Goal: Task Accomplishment & Management: Use online tool/utility

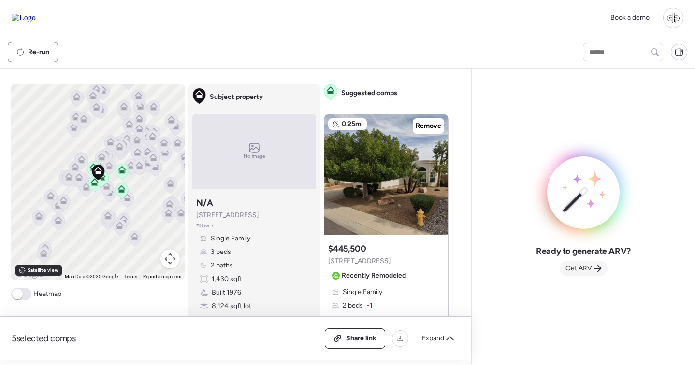
click at [591, 275] on div "Get ARV" at bounding box center [583, 268] width 48 height 15
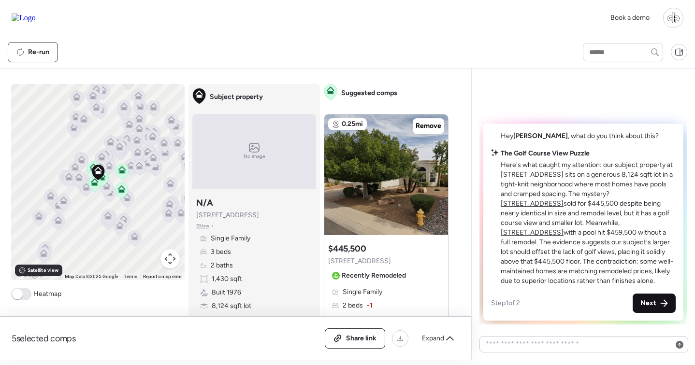
click at [644, 300] on span "Next" at bounding box center [648, 304] width 16 height 10
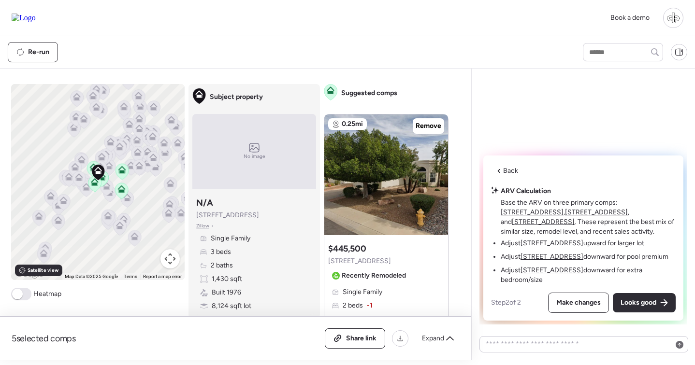
click at [556, 246] on u "4423 E Ponca St" at bounding box center [551, 243] width 63 height 8
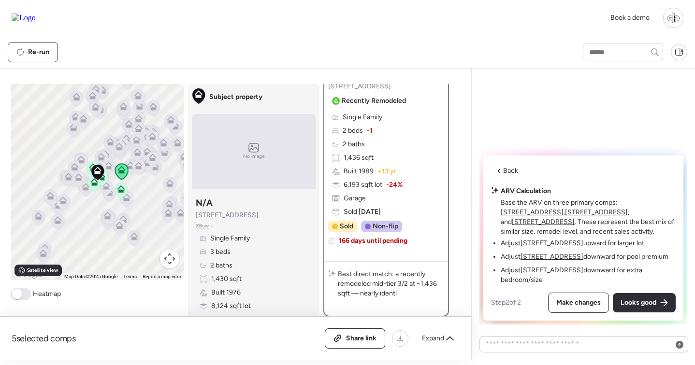
scroll to position [146, 0]
click at [554, 256] on u "4445 E Coconino St" at bounding box center [551, 257] width 63 height 8
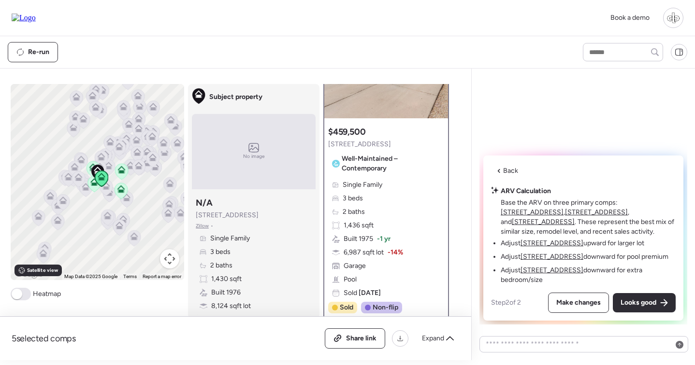
scroll to position [88, 0]
click at [570, 270] on u "4515 E Arapahoe St" at bounding box center [551, 270] width 63 height 8
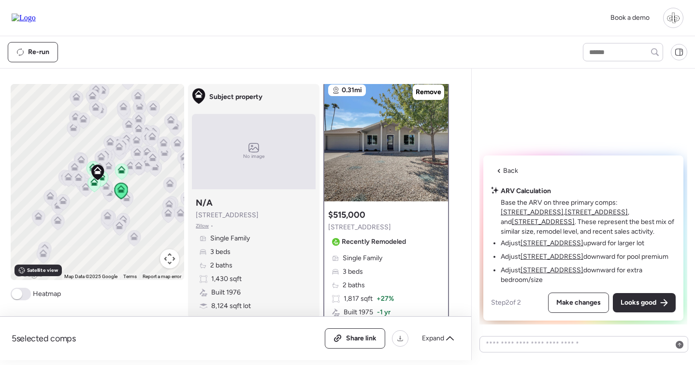
scroll to position [0, 0]
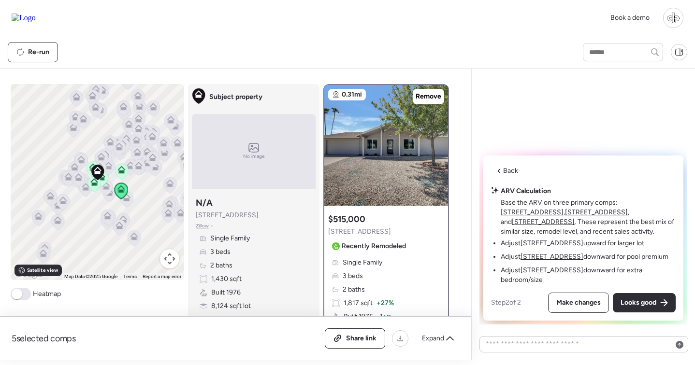
click at [539, 241] on u "[STREET_ADDRESS]" at bounding box center [551, 243] width 63 height 8
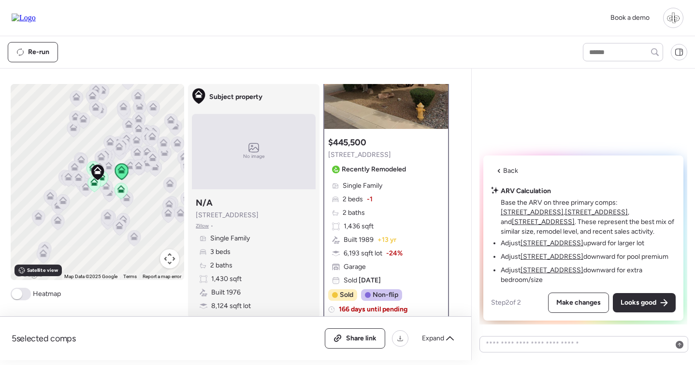
scroll to position [99, 0]
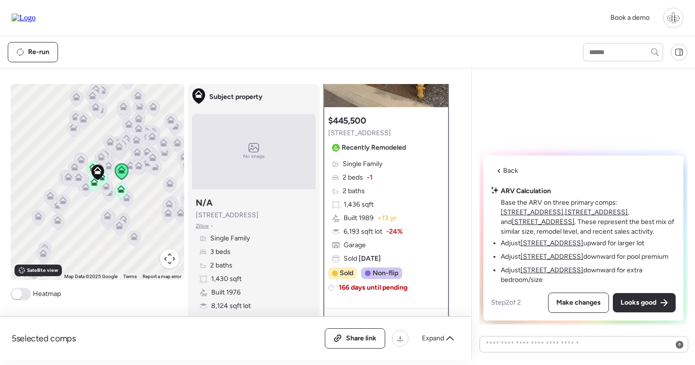
click at [556, 268] on u "4515 E Arapahoe St" at bounding box center [551, 270] width 63 height 8
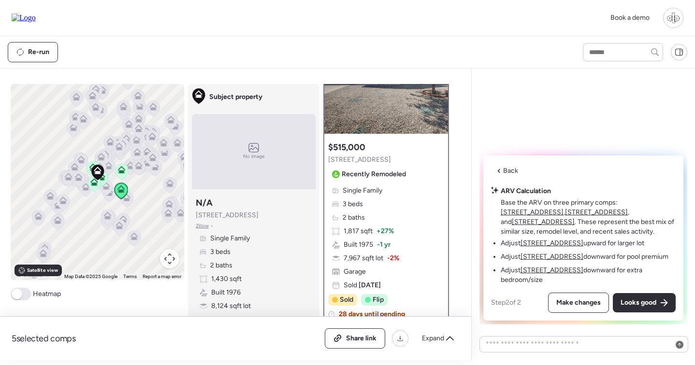
scroll to position [76, 0]
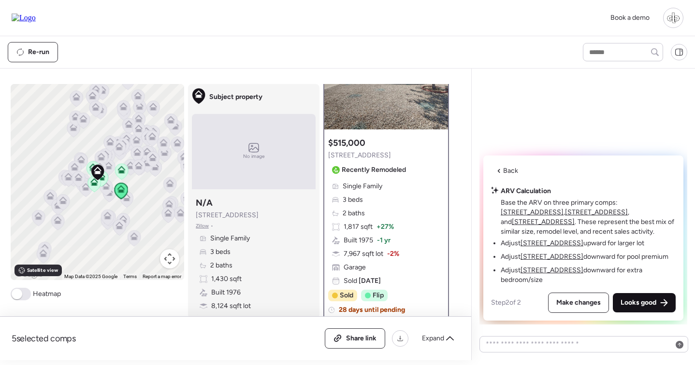
click at [650, 304] on span "Looks good" at bounding box center [638, 303] width 36 height 10
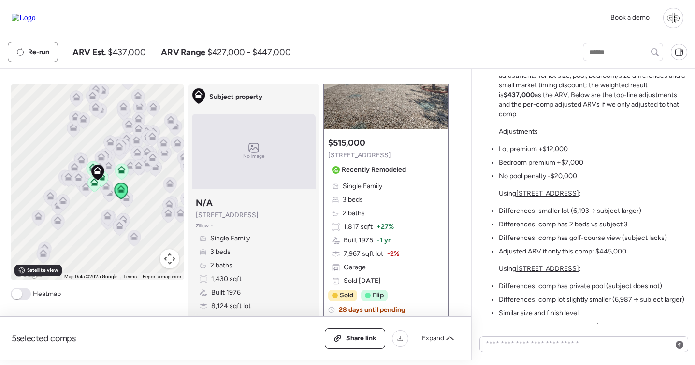
scroll to position [-134, 0]
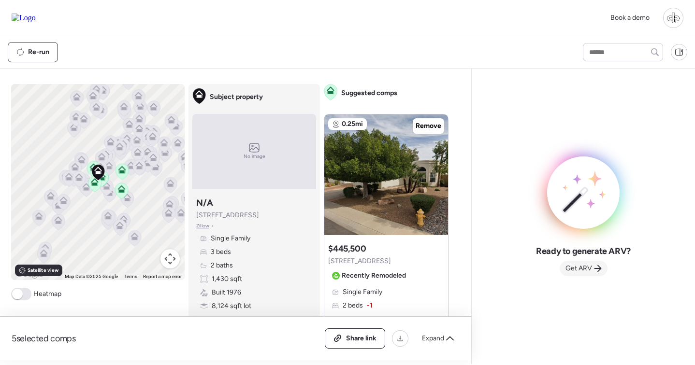
click at [585, 269] on span "Get ARV" at bounding box center [578, 269] width 27 height 10
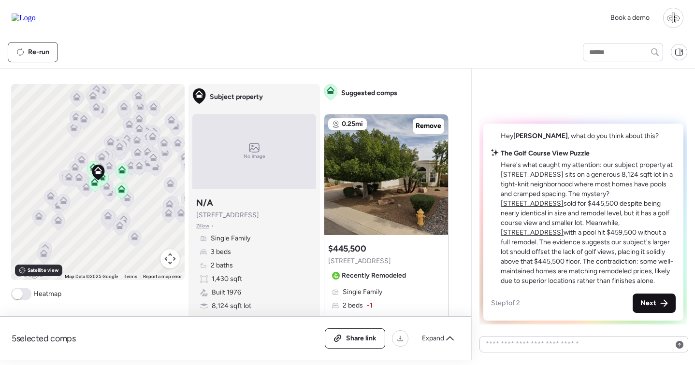
click at [644, 301] on span "Next" at bounding box center [648, 304] width 16 height 10
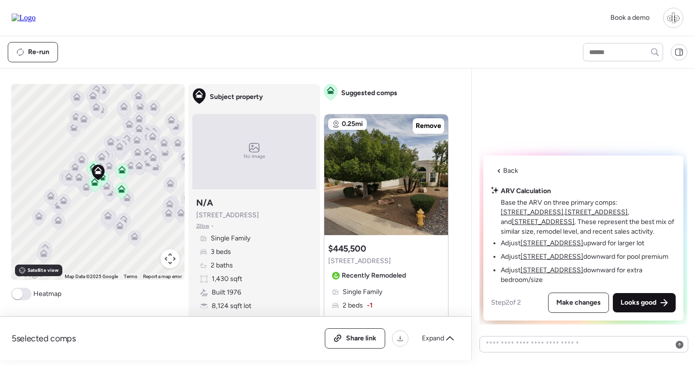
click at [650, 301] on span "Looks good" at bounding box center [638, 303] width 36 height 10
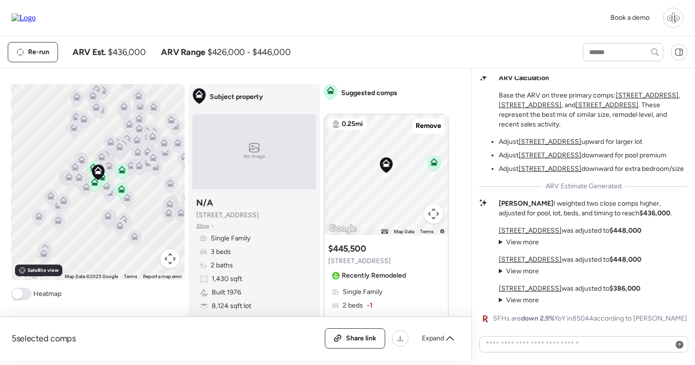
click at [533, 232] on u "[STREET_ADDRESS]" at bounding box center [529, 231] width 63 height 8
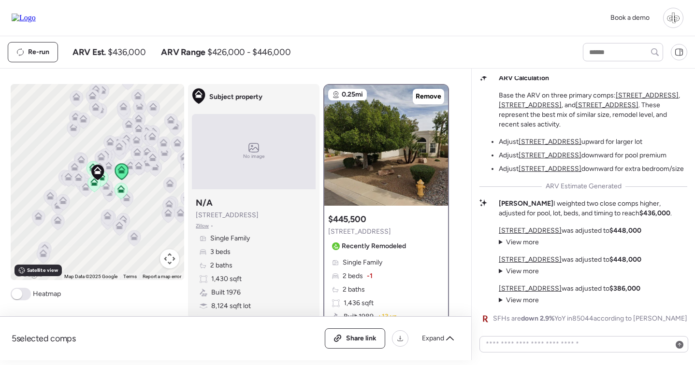
click at [532, 253] on div "4423 E Ponca St was adjusted to $448,000 View more Remove golf-course view -$15…" at bounding box center [569, 265] width 142 height 79
click at [529, 260] on u "4445 E Coconino St" at bounding box center [529, 260] width 63 height 8
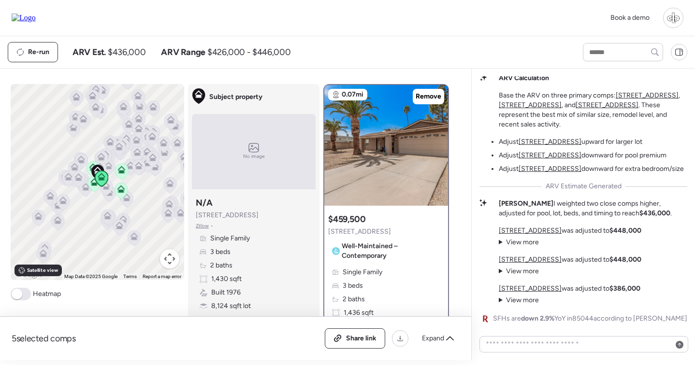
click at [530, 285] on u "4515 E Arapahoe St" at bounding box center [529, 289] width 63 height 8
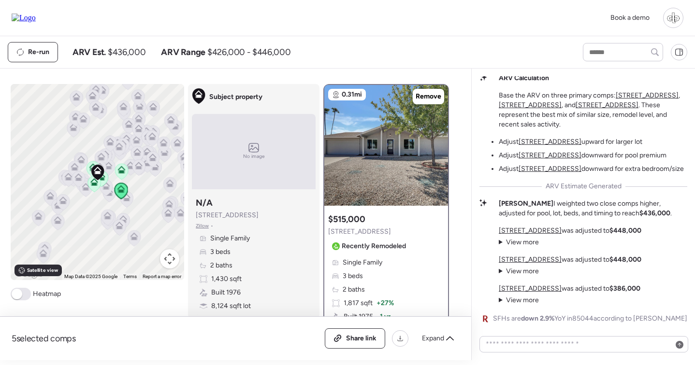
click at [529, 243] on summary "View more" at bounding box center [518, 243] width 40 height 10
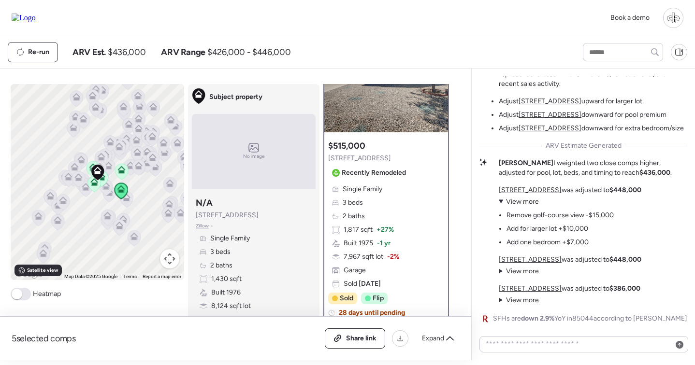
scroll to position [74, 0]
click at [519, 189] on u "4423 E Ponca St" at bounding box center [529, 190] width 63 height 8
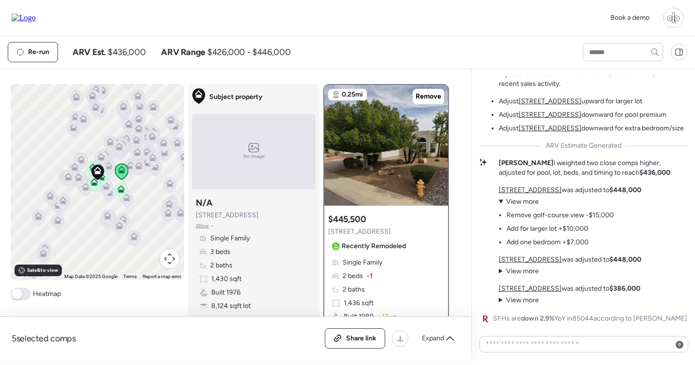
scroll to position [121, 0]
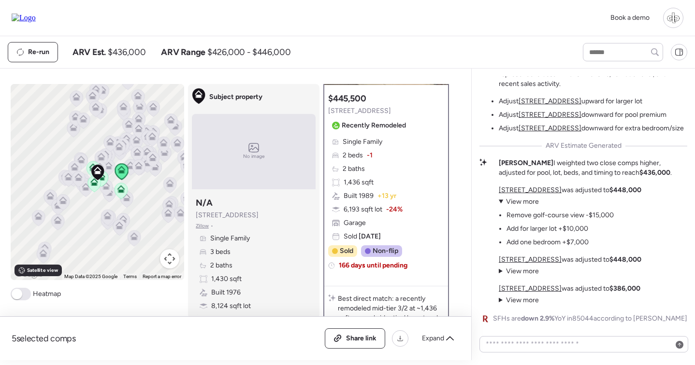
click at [523, 202] on summary "View more" at bounding box center [555, 202] width 115 height 10
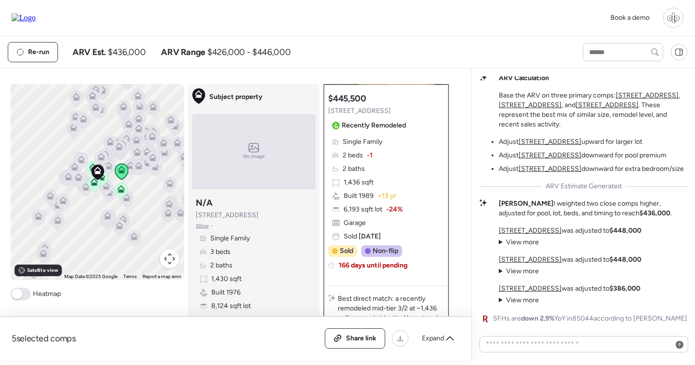
click at [533, 258] on u "4445 E Coconino St" at bounding box center [529, 260] width 63 height 8
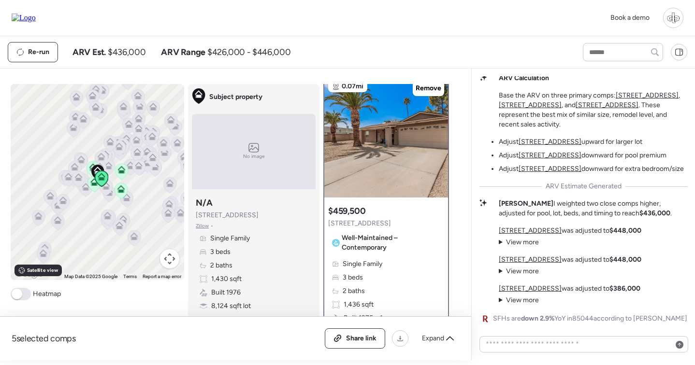
scroll to position [0, 0]
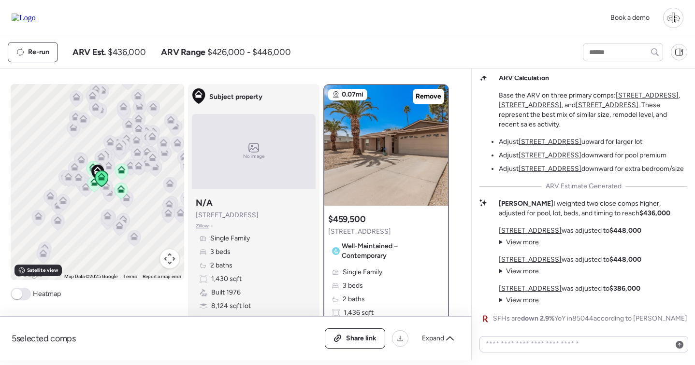
click at [522, 288] on u "4515 E Arapahoe St" at bounding box center [529, 289] width 63 height 8
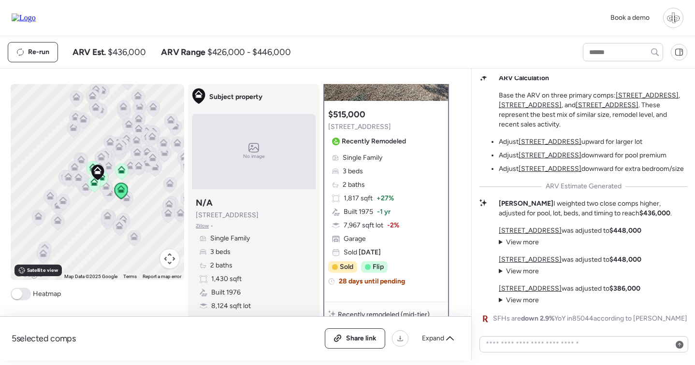
scroll to position [105, 0]
click at [511, 298] on summary "View more" at bounding box center [518, 301] width 40 height 10
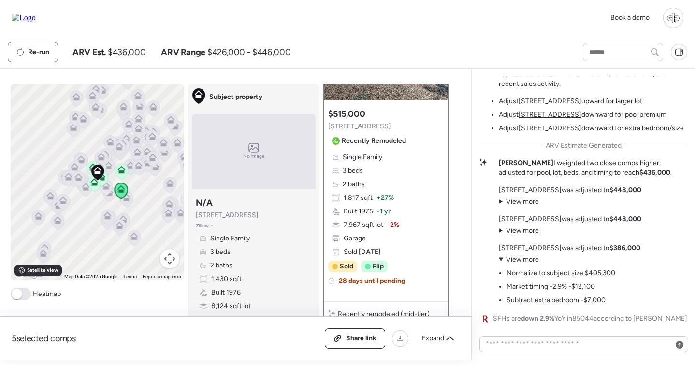
click at [512, 257] on summary "View more" at bounding box center [556, 260] width 116 height 10
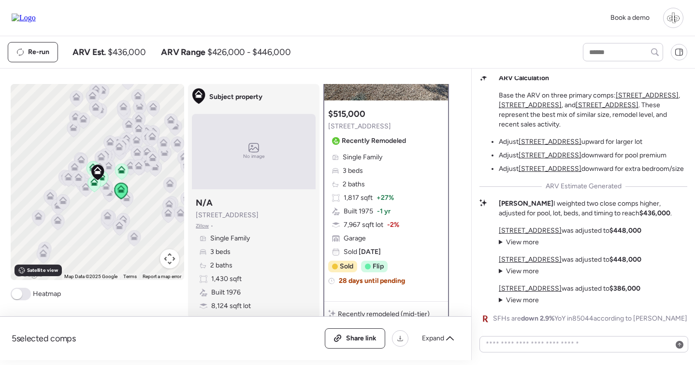
scroll to position [0, 0]
click at [507, 243] on summary "View more" at bounding box center [518, 243] width 40 height 10
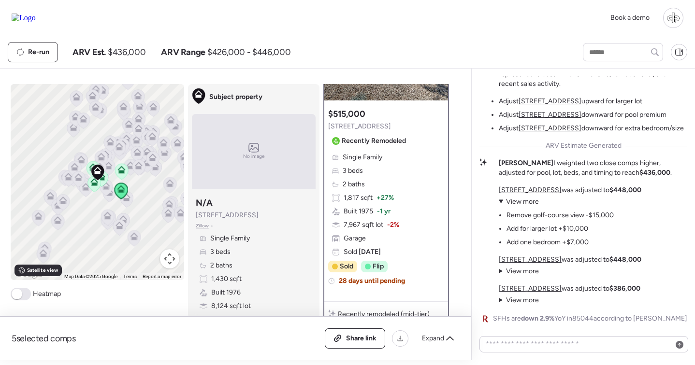
click at [500, 200] on summary "View more" at bounding box center [555, 202] width 115 height 10
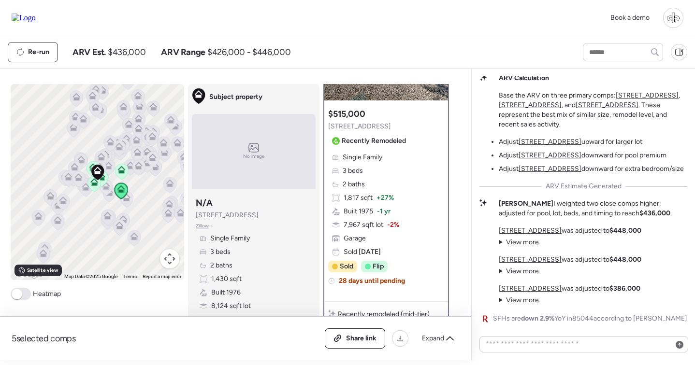
click at [518, 262] on u "4445 E Coconino St" at bounding box center [529, 260] width 63 height 8
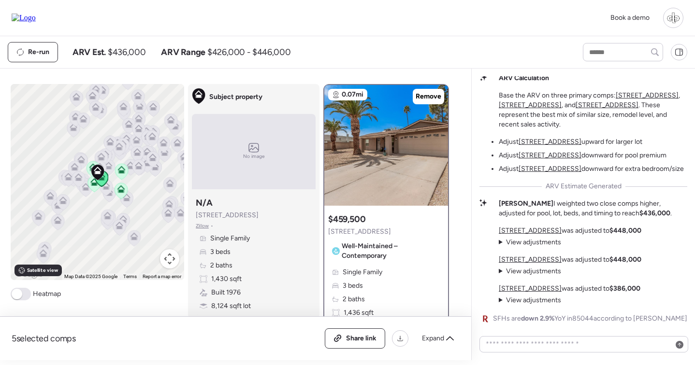
click at [522, 272] on summary "View adjustments" at bounding box center [529, 272] width 62 height 10
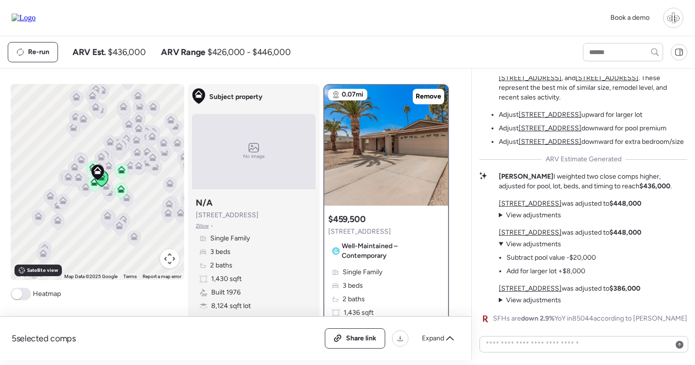
click at [528, 242] on summary "View adjustments" at bounding box center [546, 245] width 97 height 10
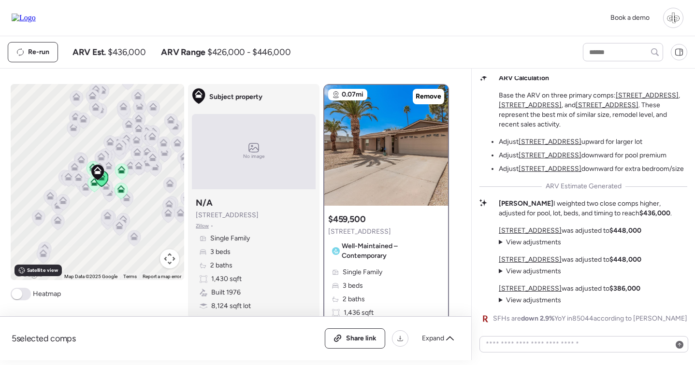
click at [541, 242] on summary "View adjustments" at bounding box center [529, 243] width 62 height 10
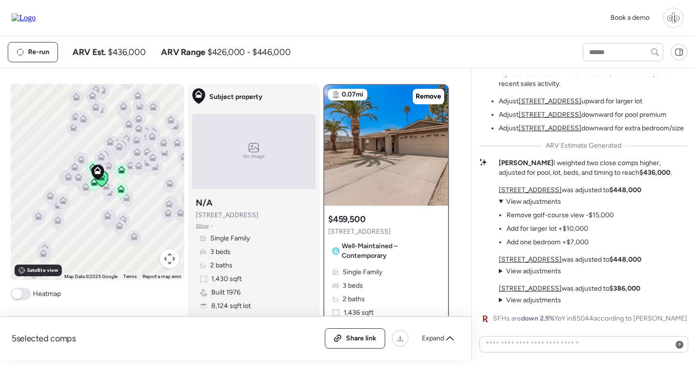
click at [522, 204] on summary "View adjustments" at bounding box center [555, 202] width 115 height 10
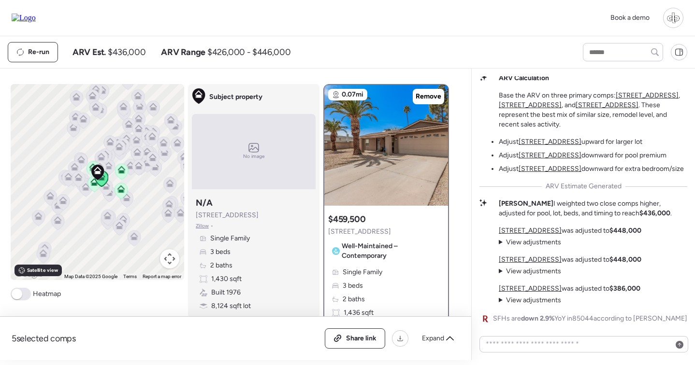
click at [532, 241] on summary "View adjustments" at bounding box center [529, 243] width 62 height 10
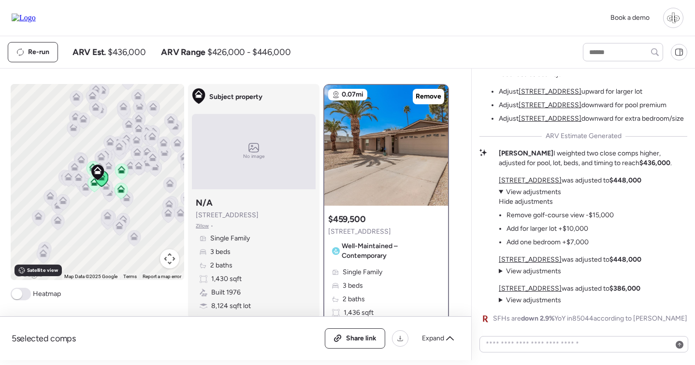
click at [528, 193] on summary "View adjustments" at bounding box center [555, 192] width 115 height 10
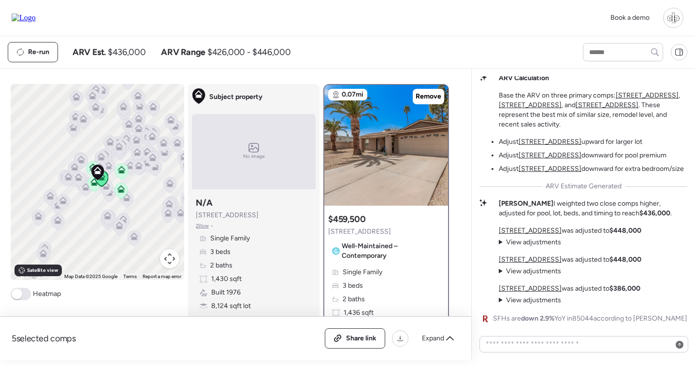
click at [511, 240] on summary "View adjustments" at bounding box center [529, 243] width 62 height 10
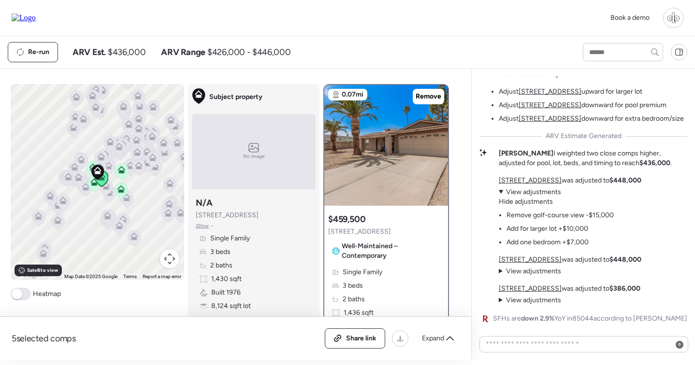
click at [520, 202] on summary "Hide adjustments" at bounding box center [555, 202] width 115 height 10
click at [521, 192] on summary "View adjustments" at bounding box center [555, 192] width 115 height 10
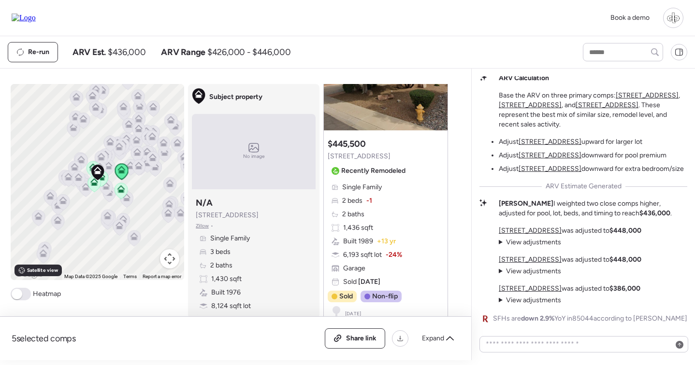
scroll to position [557, 0]
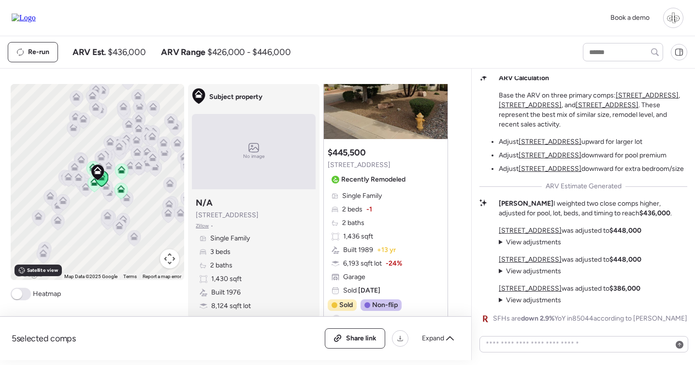
click at [521, 247] on summary "View adjustments Hide adjustments" at bounding box center [529, 243] width 62 height 10
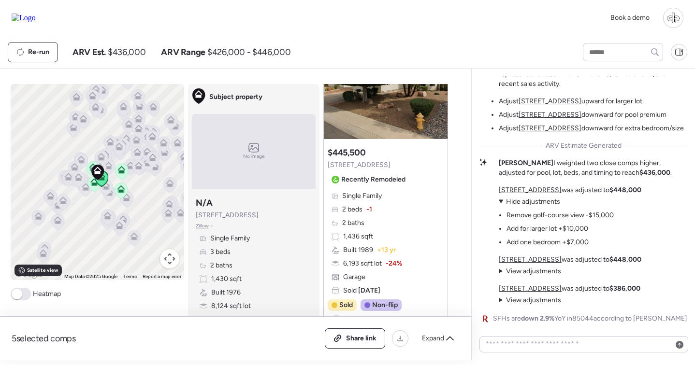
click at [542, 202] on span "Hide adjustments" at bounding box center [533, 202] width 54 height 8
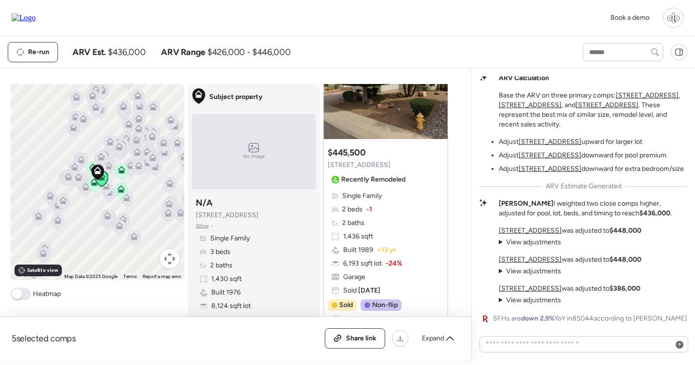
click at [527, 241] on span "View adjustments" at bounding box center [533, 242] width 55 height 8
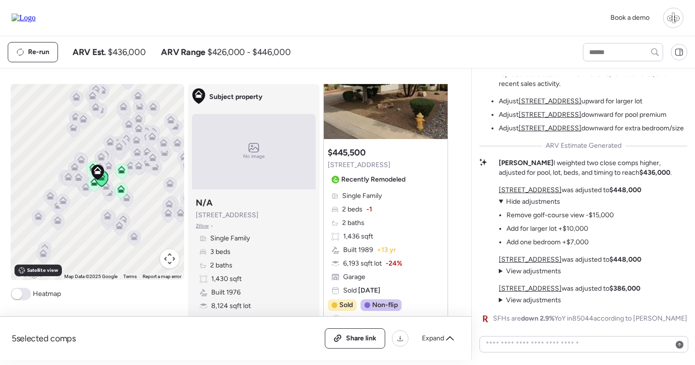
click at [542, 202] on span "Hide adjustments" at bounding box center [533, 202] width 54 height 8
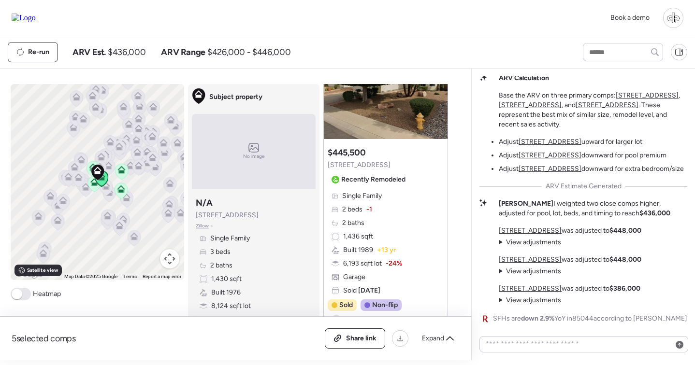
click at [519, 242] on span "View adjustments" at bounding box center [533, 242] width 55 height 8
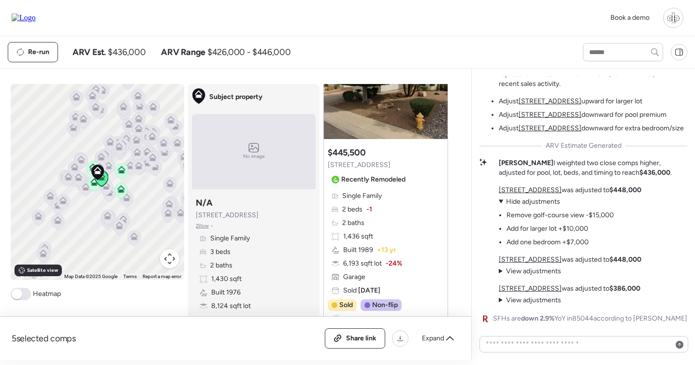
click at [528, 205] on span "Hide adjustments" at bounding box center [533, 202] width 54 height 8
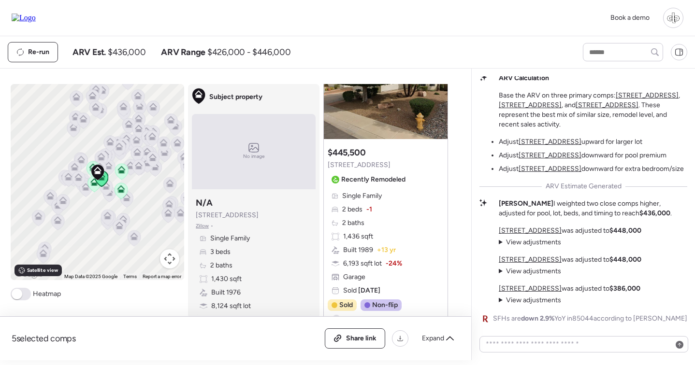
scroll to position [0, 0]
click at [527, 244] on span "View adjustments" at bounding box center [533, 242] width 55 height 8
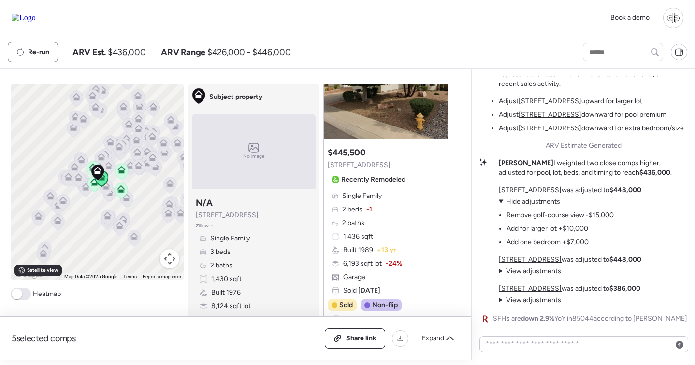
click at [537, 198] on summary "View adjustments Hide adjustments" at bounding box center [555, 202] width 115 height 10
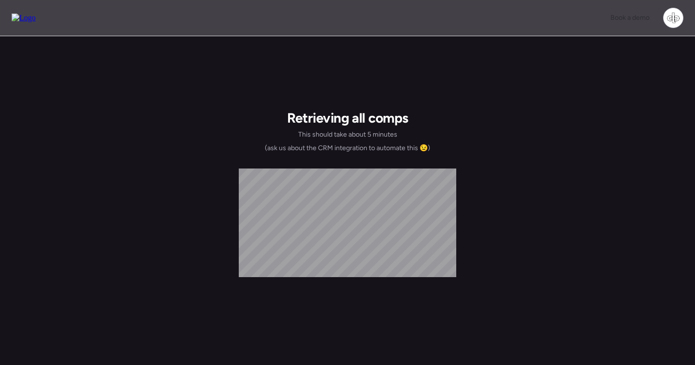
click at [36, 21] on img at bounding box center [24, 18] width 24 height 9
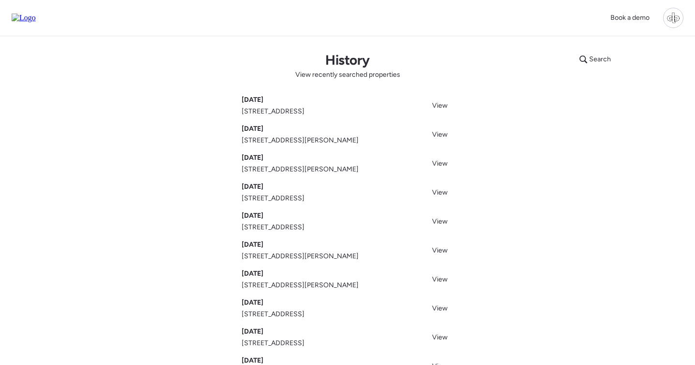
drag, startPoint x: 368, startPoint y: 115, endPoint x: 242, endPoint y: 115, distance: 125.6
click at [242, 115] on div "[DATE] [STREET_ADDRESS] View" at bounding box center [348, 105] width 212 height 21
copy span "[STREET_ADDRESS]"
click at [27, 19] on img at bounding box center [24, 18] width 24 height 9
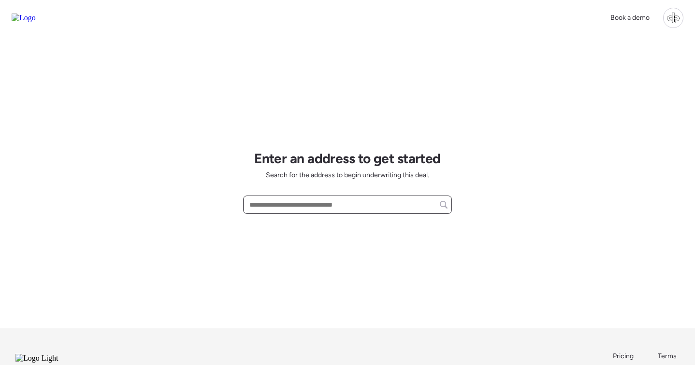
click at [295, 202] on input "text" at bounding box center [347, 205] width 200 height 14
paste input "**********"
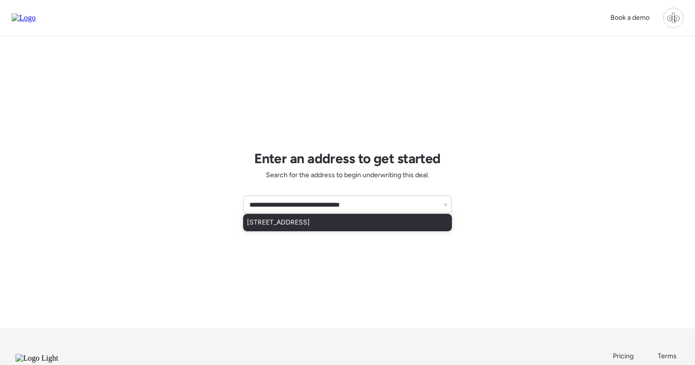
click at [310, 224] on span "[STREET_ADDRESS]" at bounding box center [278, 223] width 63 height 10
type input "**********"
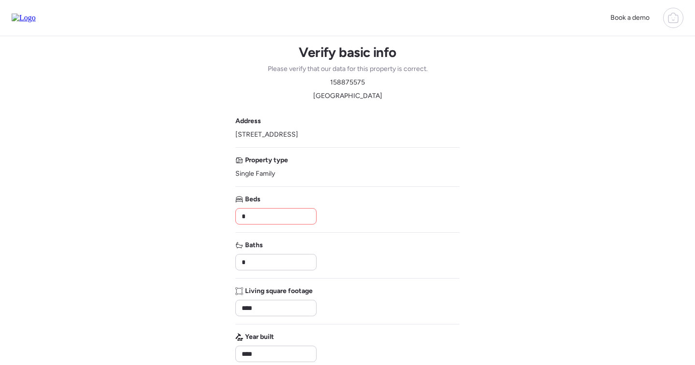
click at [294, 220] on input "*" at bounding box center [276, 217] width 72 height 14
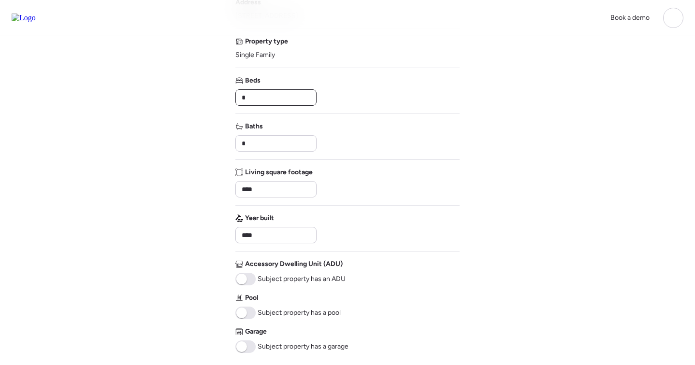
scroll to position [164, 0]
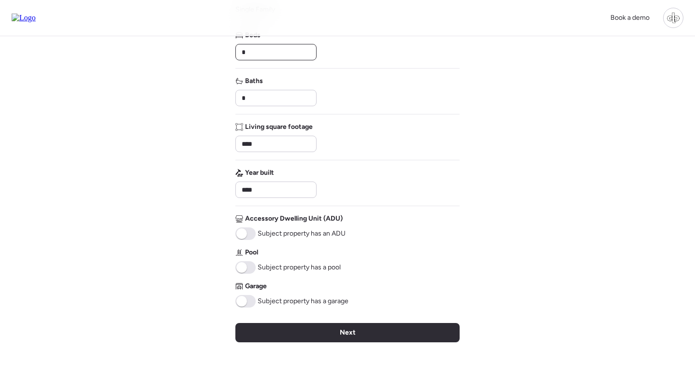
type input "*"
click at [242, 302] on span at bounding box center [241, 301] width 11 height 11
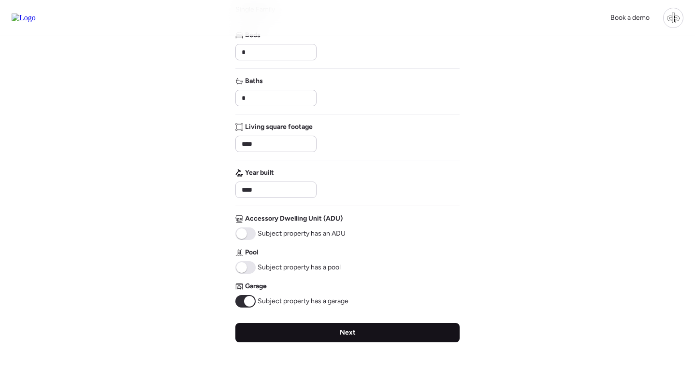
click at [321, 329] on div "Next" at bounding box center [347, 332] width 224 height 19
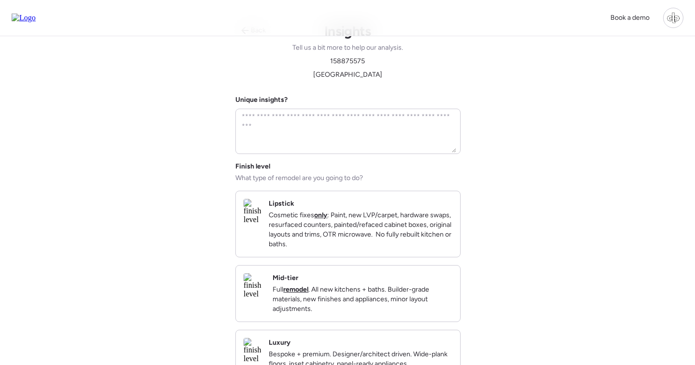
scroll to position [0, 0]
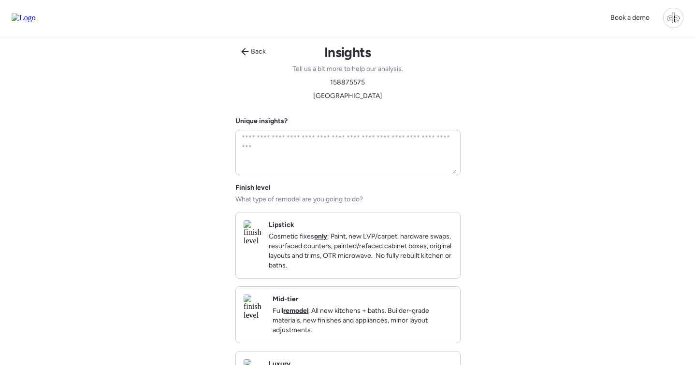
click at [265, 316] on img at bounding box center [253, 307] width 21 height 25
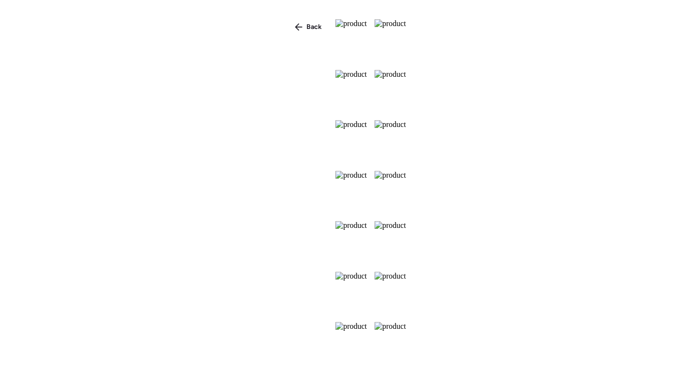
scroll to position [140, 0]
click at [295, 24] on icon at bounding box center [299, 27] width 8 height 8
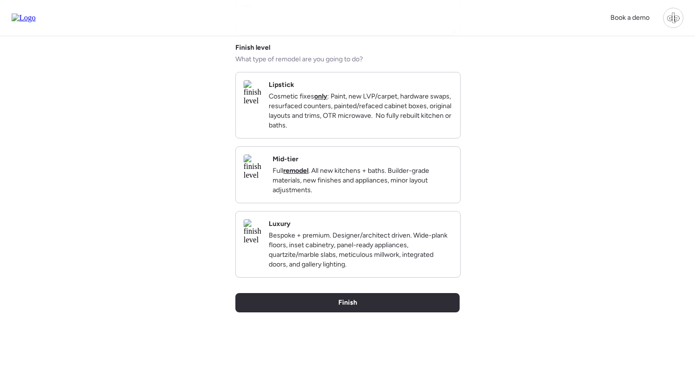
click at [372, 186] on p "Full remodel . All new kitchens + baths. Builder-grade materials, new finishes …" at bounding box center [362, 180] width 180 height 29
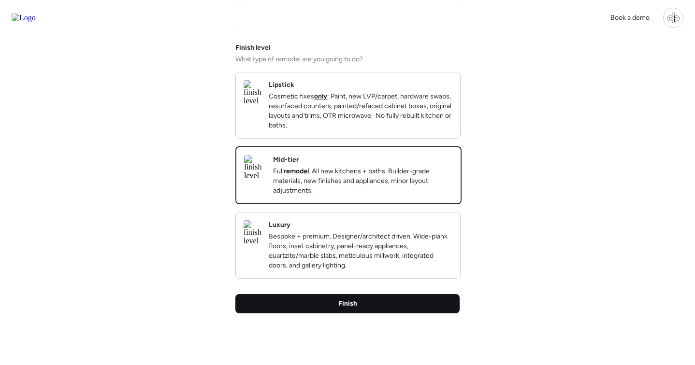
click at [356, 309] on span "Finish" at bounding box center [347, 304] width 19 height 10
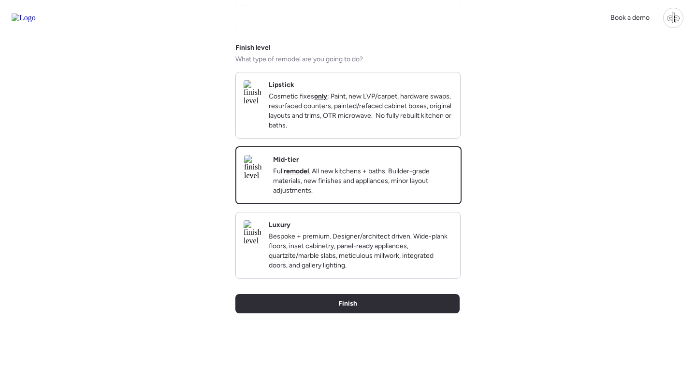
scroll to position [0, 0]
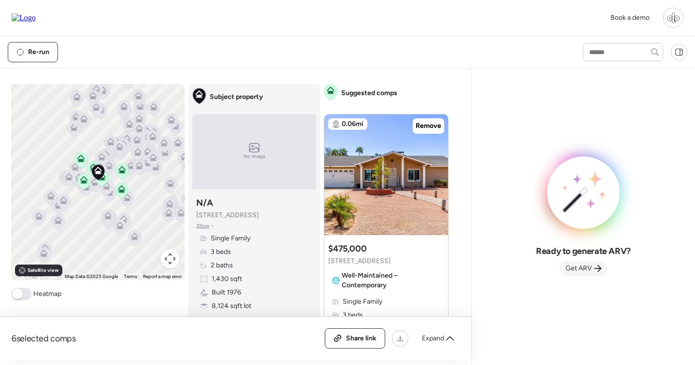
click at [588, 271] on span "Get ARV" at bounding box center [578, 269] width 27 height 10
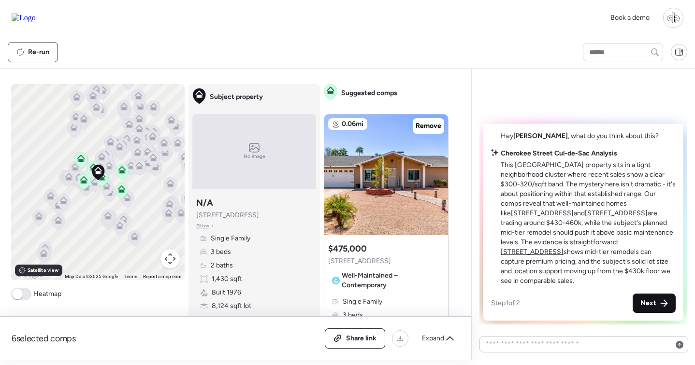
click at [654, 305] on span "Next" at bounding box center [648, 304] width 16 height 10
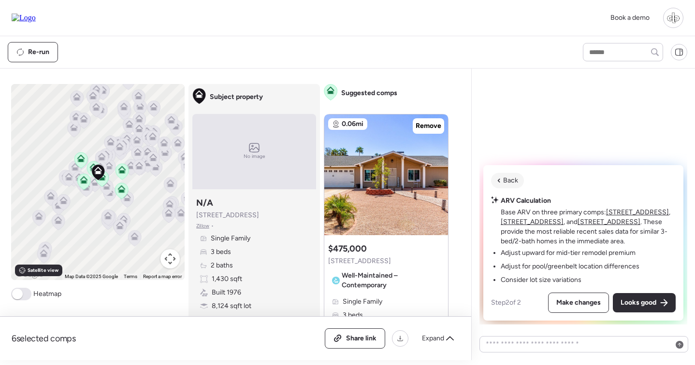
click at [501, 178] on div "Back" at bounding box center [507, 180] width 33 height 15
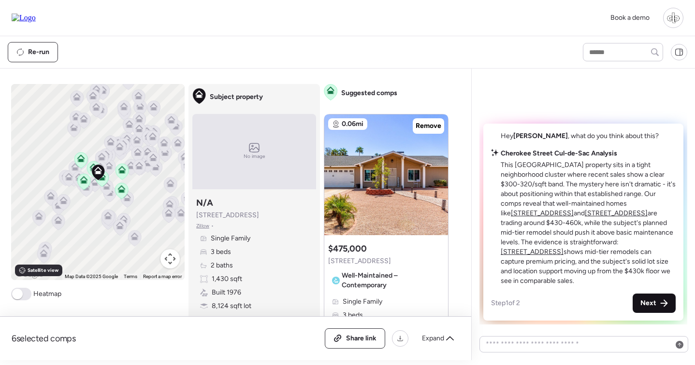
click at [642, 299] on div "Next" at bounding box center [653, 303] width 43 height 19
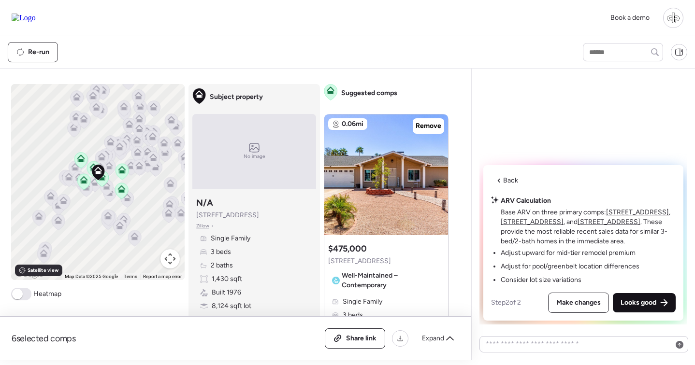
click at [642, 306] on span "Looks good" at bounding box center [638, 303] width 36 height 10
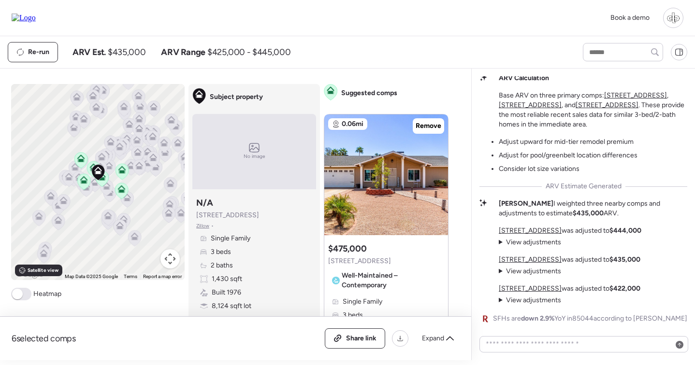
click at [532, 300] on span "View adjustments" at bounding box center [533, 300] width 55 height 8
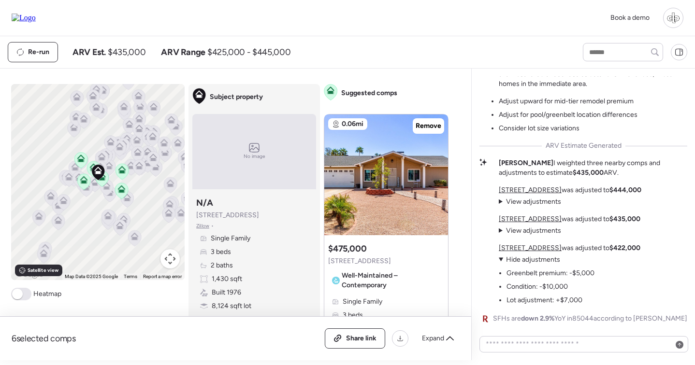
click at [532, 259] on span "Hide adjustments" at bounding box center [533, 260] width 54 height 8
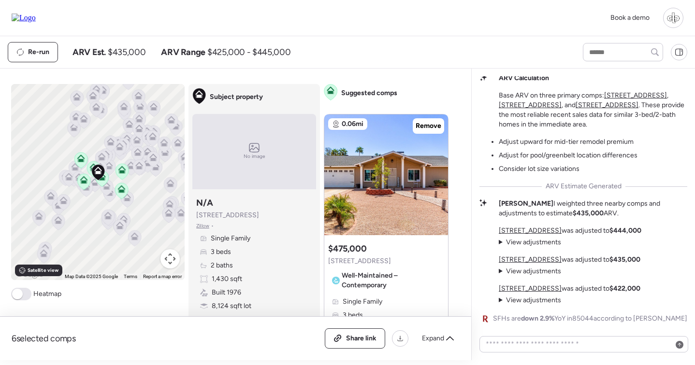
click at [533, 244] on span "View adjustments" at bounding box center [533, 242] width 55 height 8
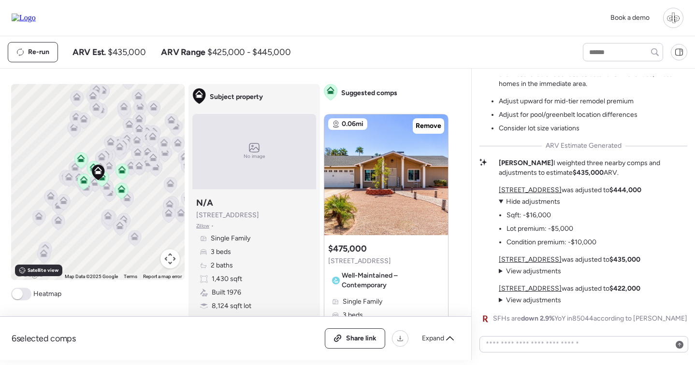
click at [528, 202] on span "Hide adjustments" at bounding box center [533, 202] width 54 height 8
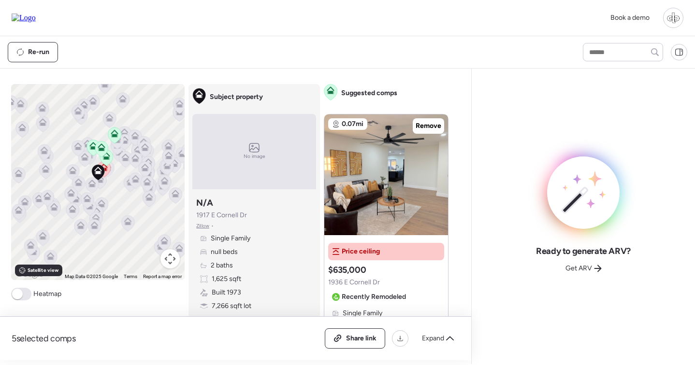
click at [35, 17] on img at bounding box center [24, 18] width 24 height 9
drag, startPoint x: 244, startPoint y: 214, endPoint x: 197, endPoint y: 214, distance: 47.8
click at [197, 214] on div "Subject property N/A [STREET_ADDRESS][PERSON_NAME] • Single Family null beds 2 …" at bounding box center [254, 254] width 124 height 122
copy span "1917 E Cornell Dr"
click at [30, 18] on img at bounding box center [24, 18] width 24 height 9
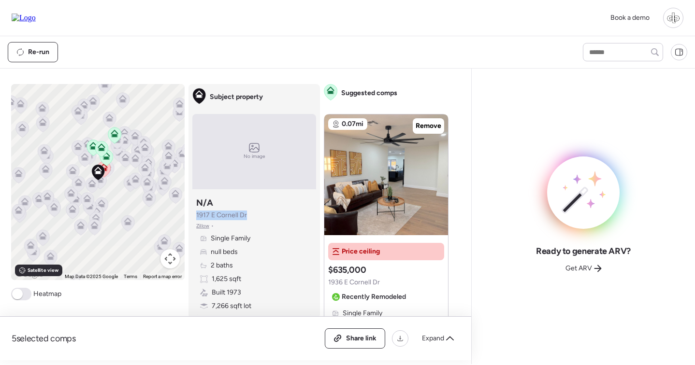
drag, startPoint x: 249, startPoint y: 216, endPoint x: 196, endPoint y: 217, distance: 53.1
click at [196, 217] on div "Subject property N/A 1917 E Cornell Dr Zillow • Single Family null beds 2 baths…" at bounding box center [254, 254] width 124 height 122
copy span "1917 E Cornell Dr"
click at [35, 57] on span "Re-run" at bounding box center [38, 52] width 21 height 10
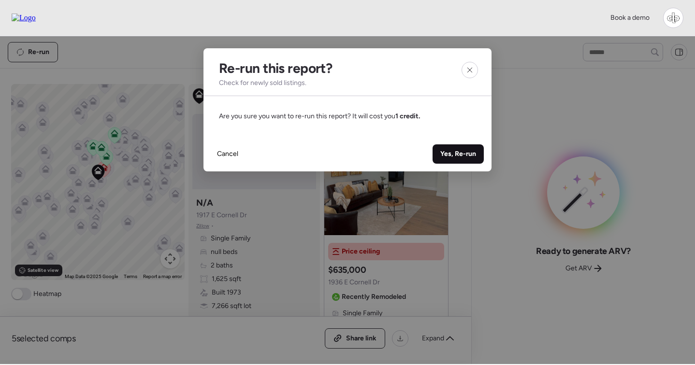
click at [456, 156] on span "Yes, Re-run" at bounding box center [458, 154] width 36 height 10
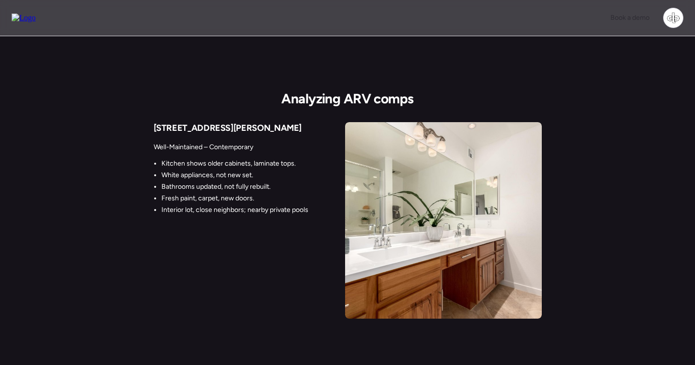
click at [31, 17] on img at bounding box center [24, 18] width 24 height 9
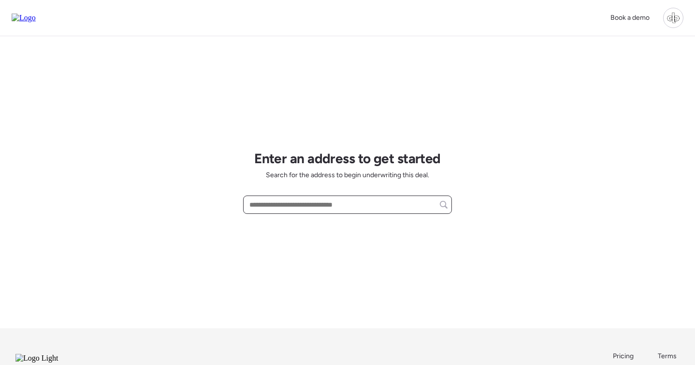
click at [315, 208] on input "text" at bounding box center [347, 205] width 200 height 14
paste input "**********"
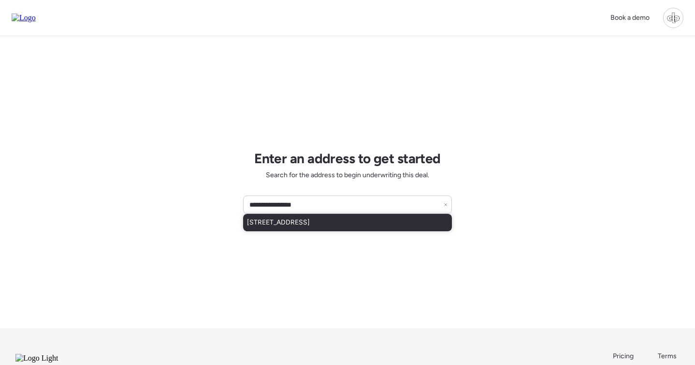
click at [353, 216] on div "[STREET_ADDRESS]" at bounding box center [347, 222] width 209 height 17
type input "**********"
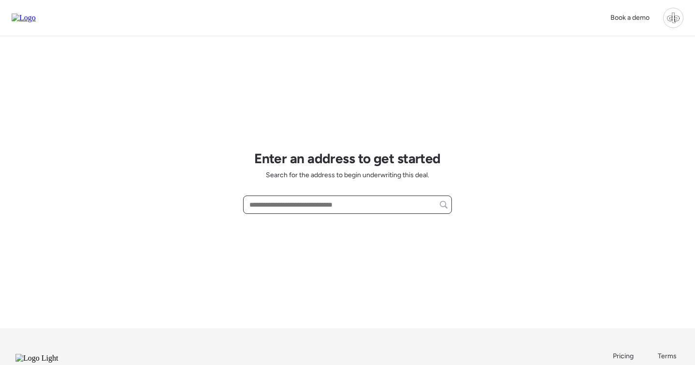
click at [316, 210] on input "text" at bounding box center [347, 205] width 200 height 14
paste input "**********"
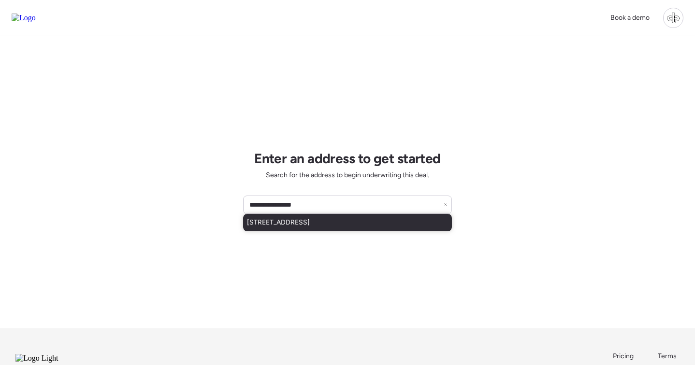
click at [310, 227] on span "[STREET_ADDRESS]" at bounding box center [278, 223] width 63 height 10
type input "**********"
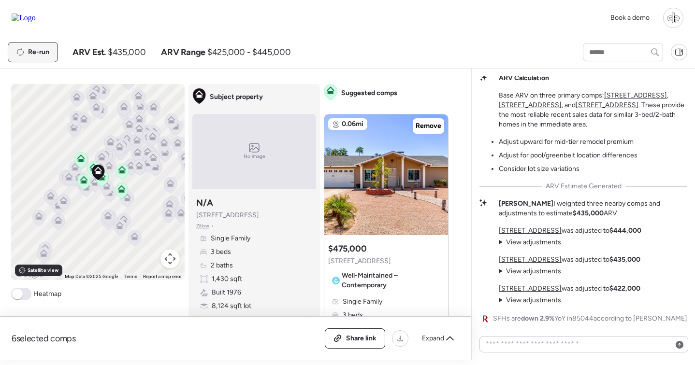
click at [42, 49] on span "Re-run" at bounding box center [38, 52] width 21 height 10
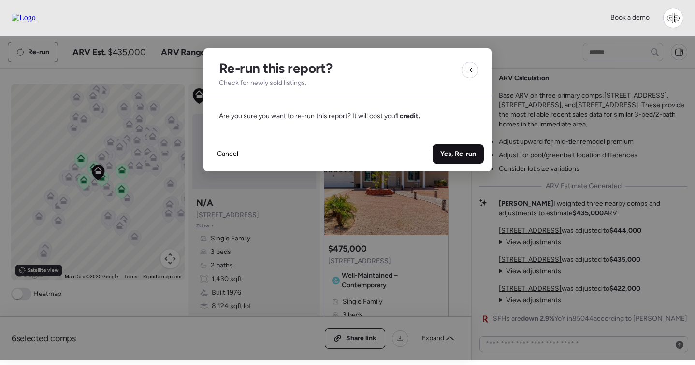
click at [462, 157] on span "Yes, Re-run" at bounding box center [458, 154] width 36 height 10
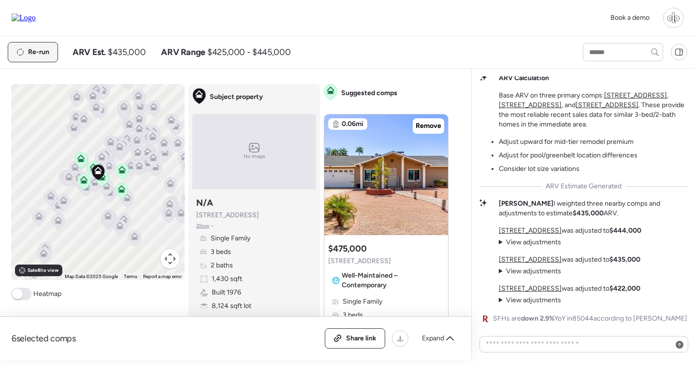
click at [38, 53] on span "Re-run" at bounding box center [38, 52] width 21 height 10
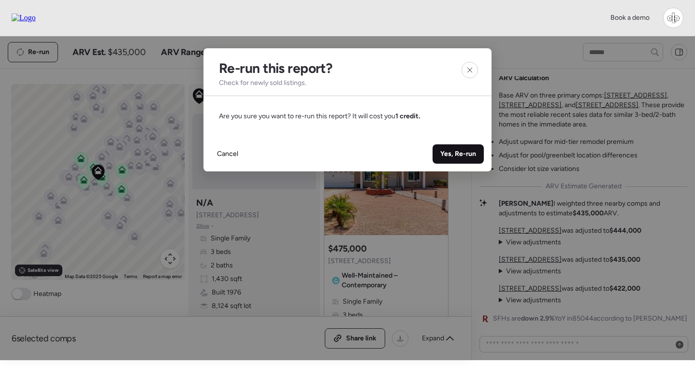
click at [457, 155] on span "Yes, Re-run" at bounding box center [458, 154] width 36 height 10
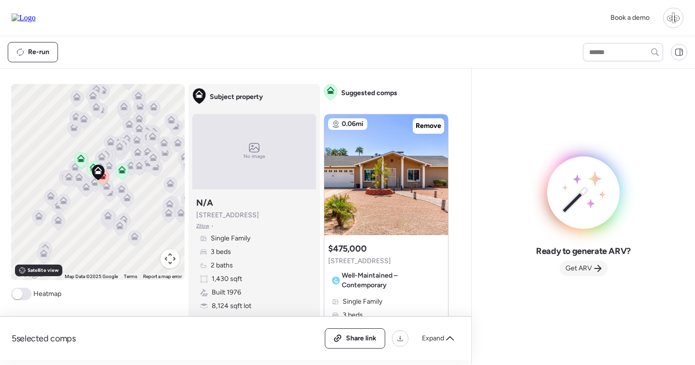
click at [581, 275] on div "Get ARV" at bounding box center [583, 268] width 48 height 15
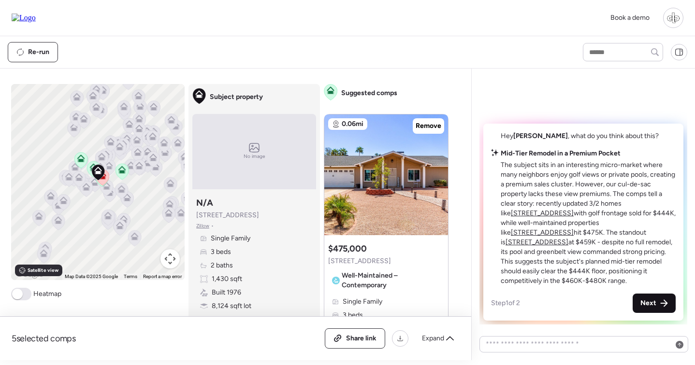
click at [650, 298] on div "Next" at bounding box center [653, 303] width 43 height 19
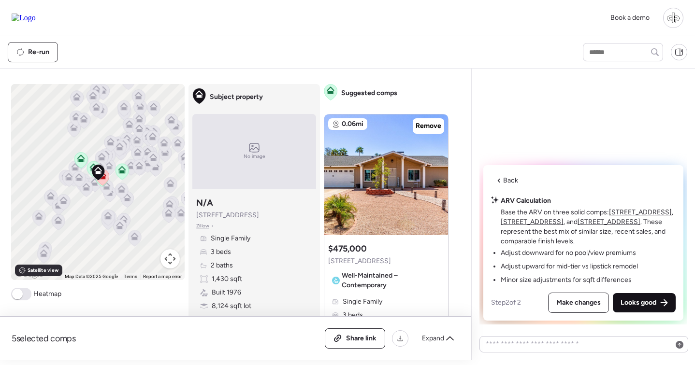
click at [649, 300] on span "Looks good" at bounding box center [638, 303] width 36 height 10
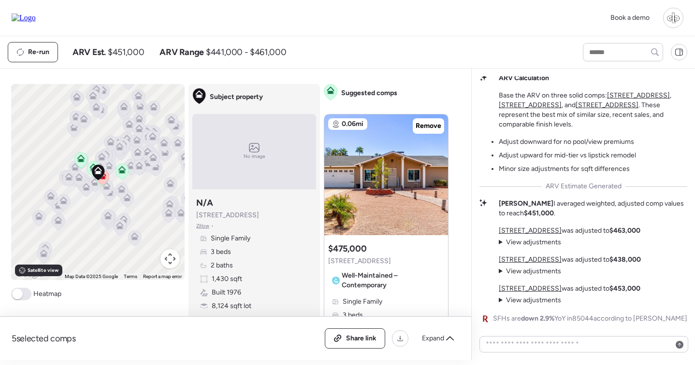
click at [514, 228] on u "4305 E Cherokee St" at bounding box center [529, 231] width 63 height 8
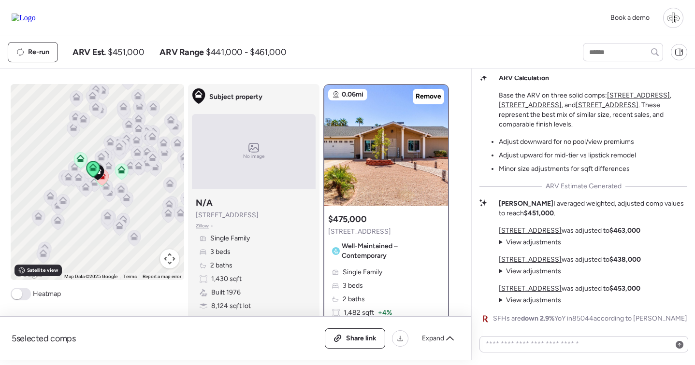
click at [518, 243] on span "View adjustments" at bounding box center [533, 242] width 55 height 8
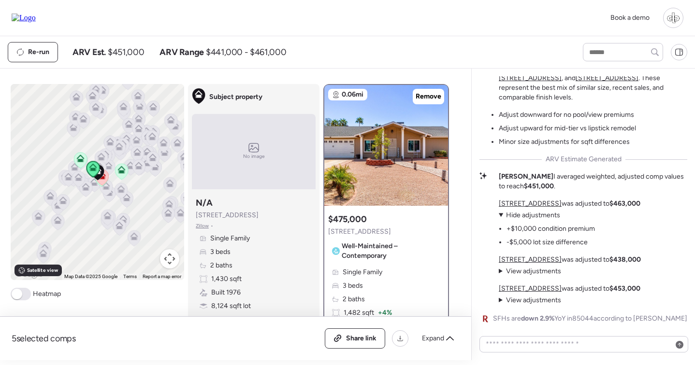
click at [511, 218] on span "Hide adjustments" at bounding box center [533, 215] width 54 height 8
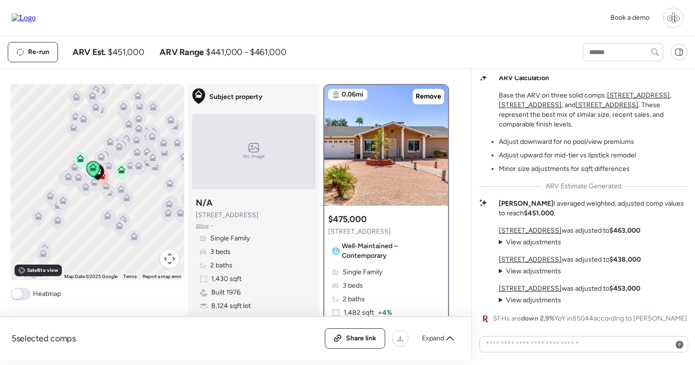
click at [512, 259] on u "4445 E Coconino St" at bounding box center [529, 260] width 63 height 8
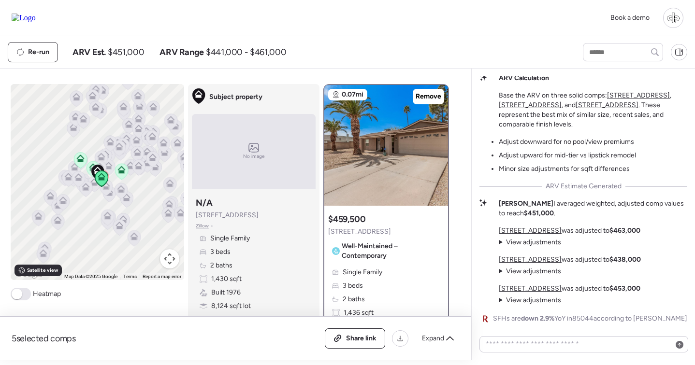
click at [510, 271] on span "View adjustments" at bounding box center [533, 271] width 55 height 8
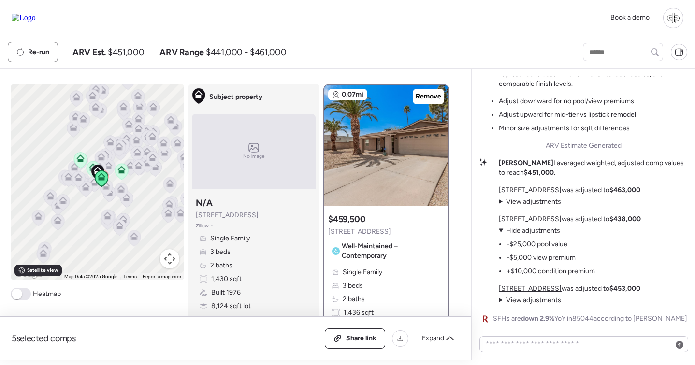
click at [512, 233] on span "Hide adjustments" at bounding box center [533, 231] width 54 height 8
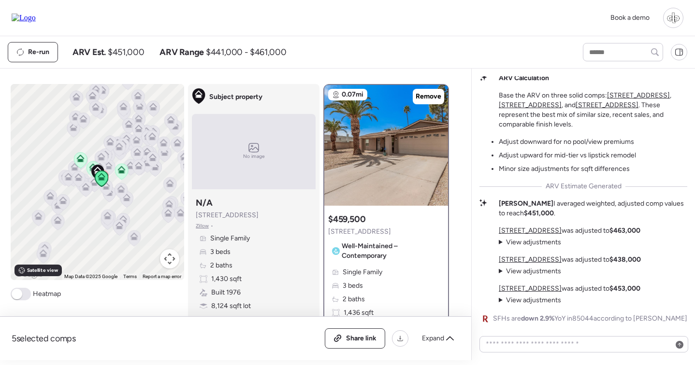
click at [512, 299] on span "View adjustments" at bounding box center [533, 300] width 55 height 8
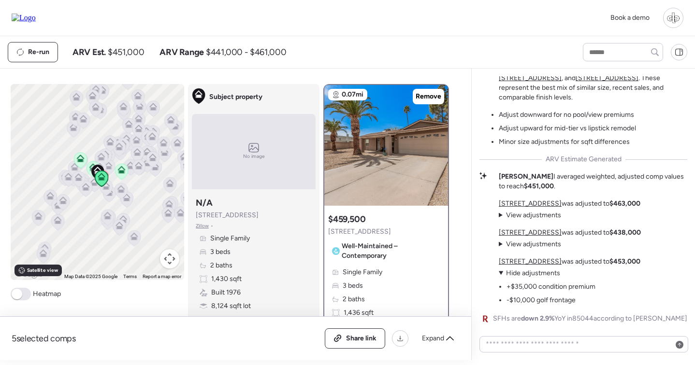
click at [516, 271] on span "Hide adjustments" at bounding box center [533, 273] width 54 height 8
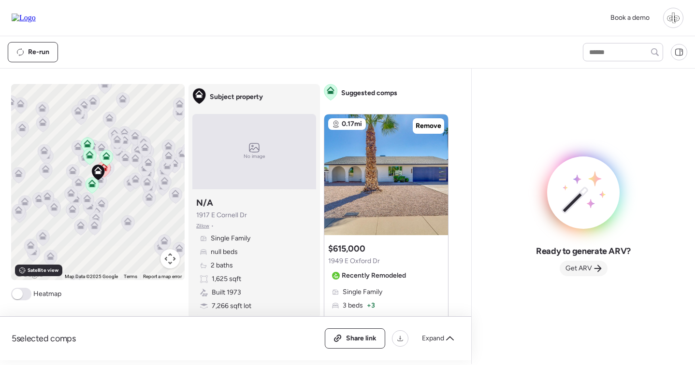
click at [581, 266] on span "Get ARV" at bounding box center [578, 269] width 27 height 10
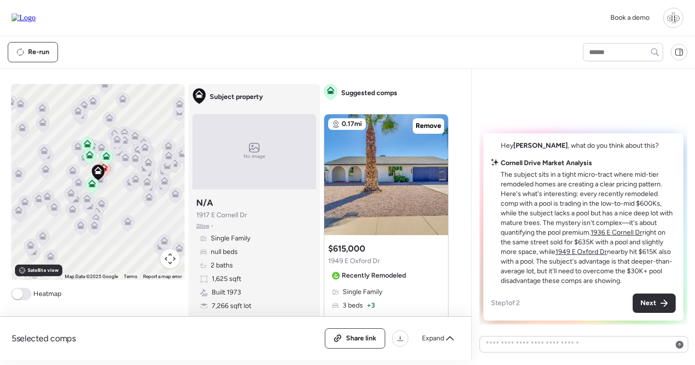
click at [24, 21] on img at bounding box center [24, 18] width 24 height 9
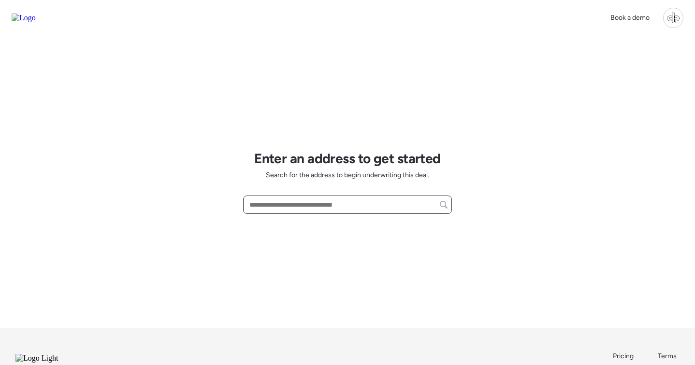
click at [288, 212] on input "text" at bounding box center [347, 205] width 200 height 14
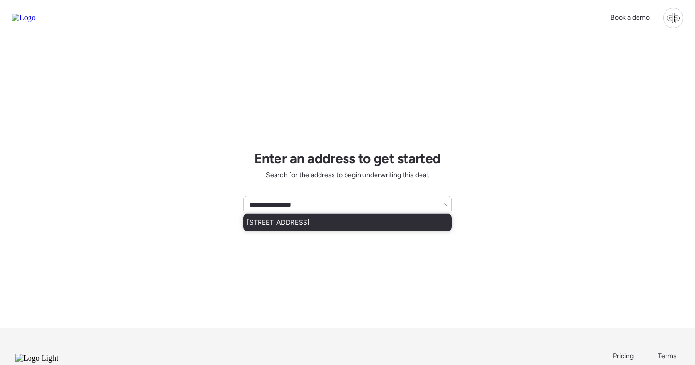
click at [310, 226] on span "[STREET_ADDRESS]" at bounding box center [278, 223] width 63 height 10
type input "**********"
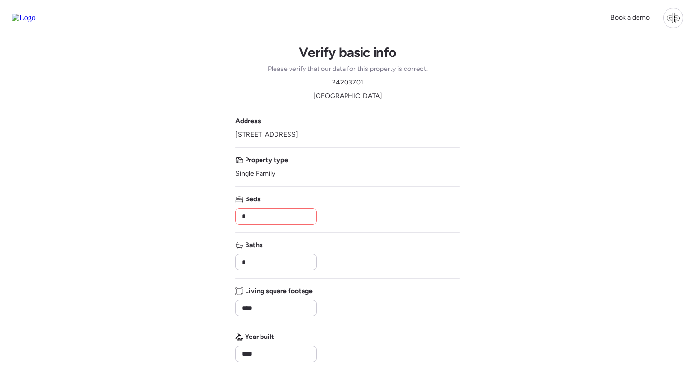
click at [293, 221] on input "*" at bounding box center [276, 217] width 72 height 14
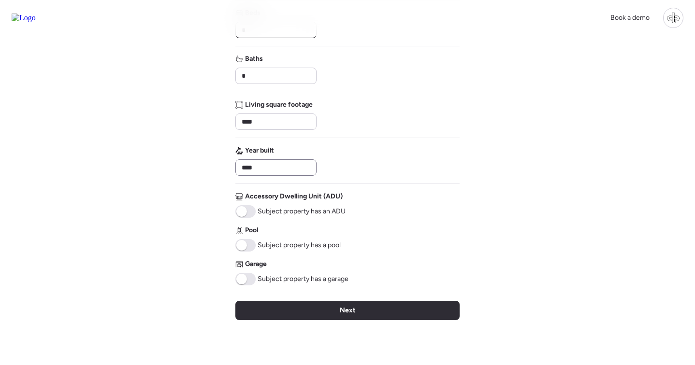
scroll to position [196, 0]
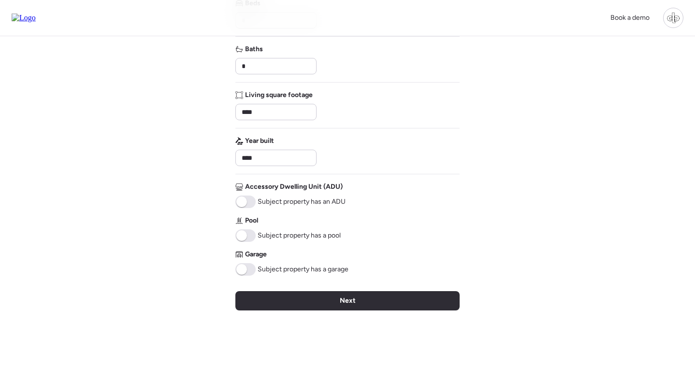
type input "*"
click at [247, 270] on span at bounding box center [245, 269] width 20 height 13
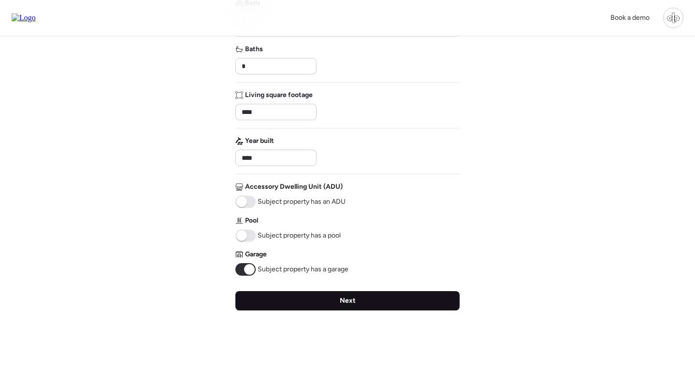
click at [374, 302] on div "Next" at bounding box center [347, 300] width 224 height 19
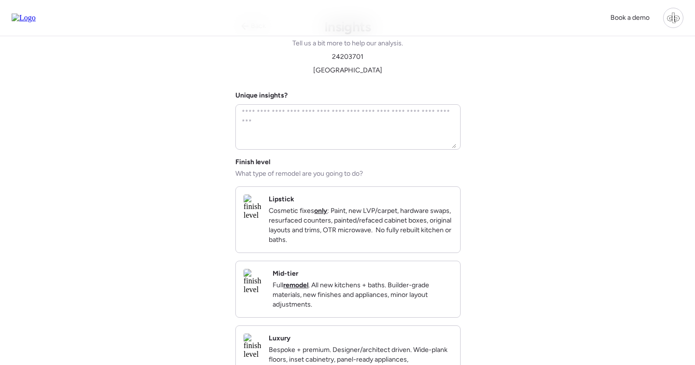
scroll to position [0, 0]
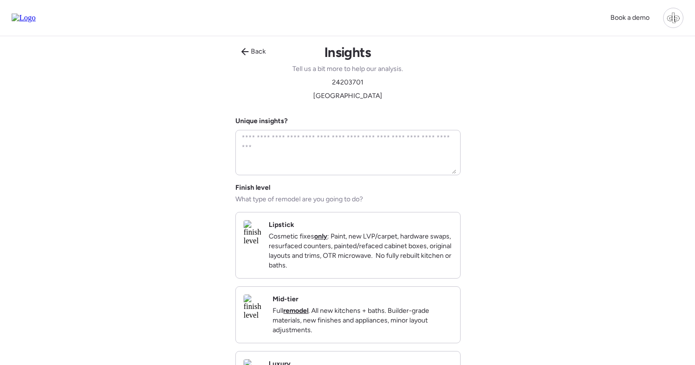
click at [342, 313] on div "Mid-tier Full remodel . All new kitchens + baths. Builder-grade materials, new …" at bounding box center [362, 315] width 180 height 41
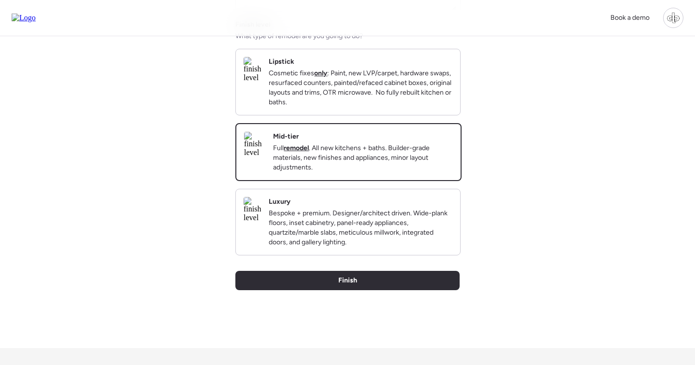
scroll to position [239, 0]
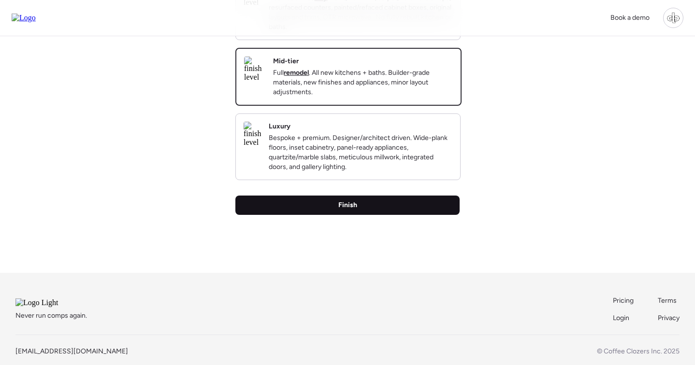
click at [359, 208] on div "Finish" at bounding box center [347, 205] width 224 height 19
click at [360, 215] on div "Finish" at bounding box center [347, 205] width 224 height 19
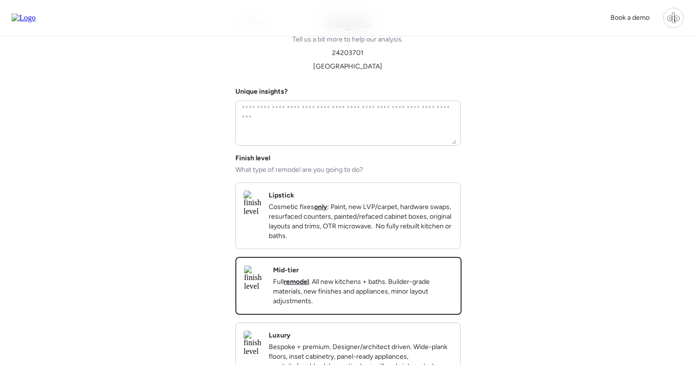
scroll to position [214, 0]
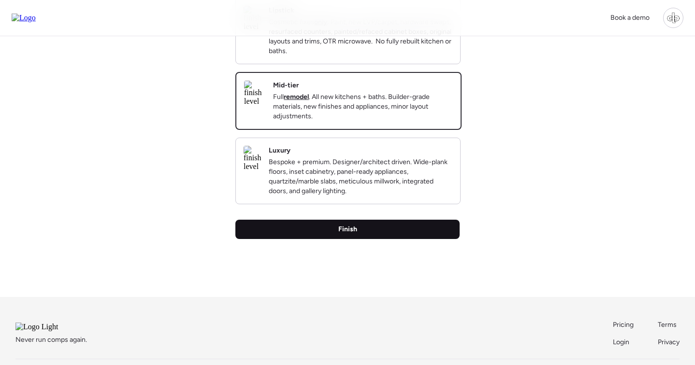
click at [347, 234] on span "Finish" at bounding box center [347, 230] width 19 height 10
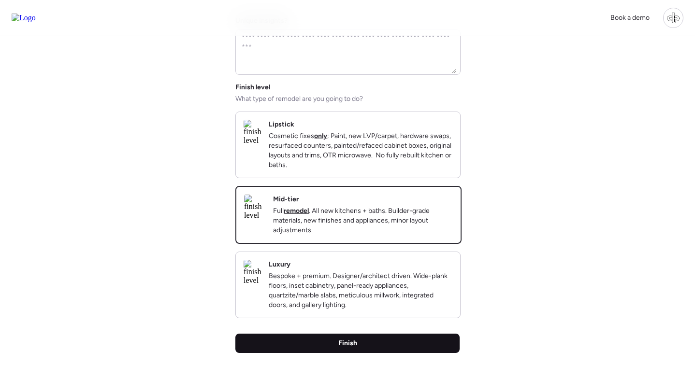
scroll to position [0, 0]
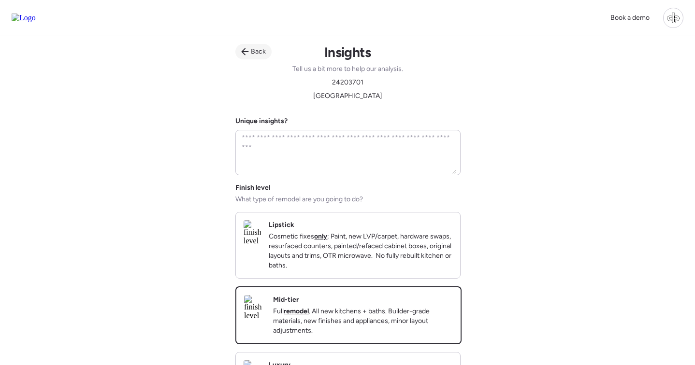
click at [247, 55] on icon at bounding box center [245, 52] width 8 height 8
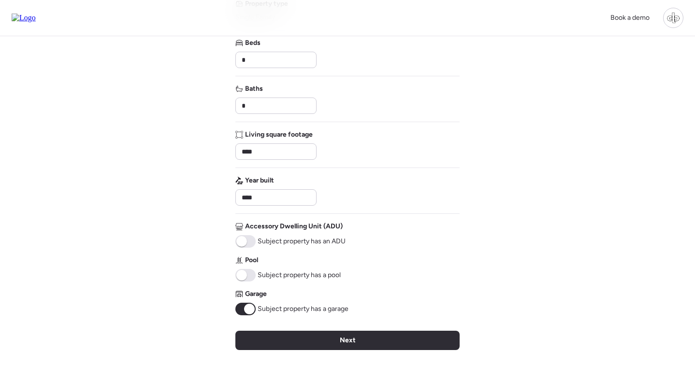
scroll to position [235, 0]
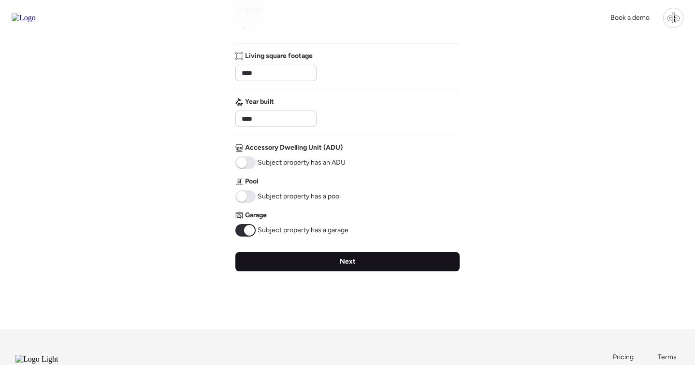
click at [336, 259] on div "Next" at bounding box center [347, 261] width 224 height 19
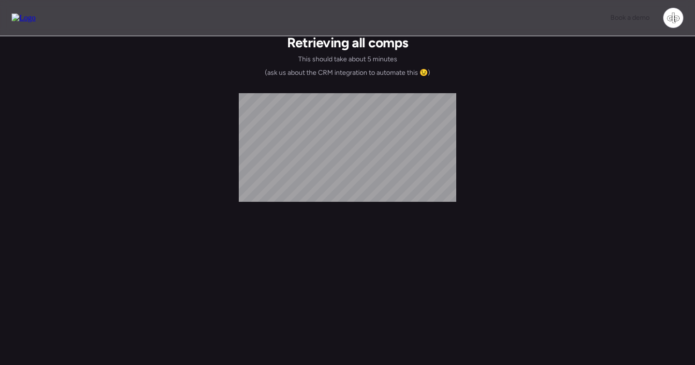
scroll to position [29, 0]
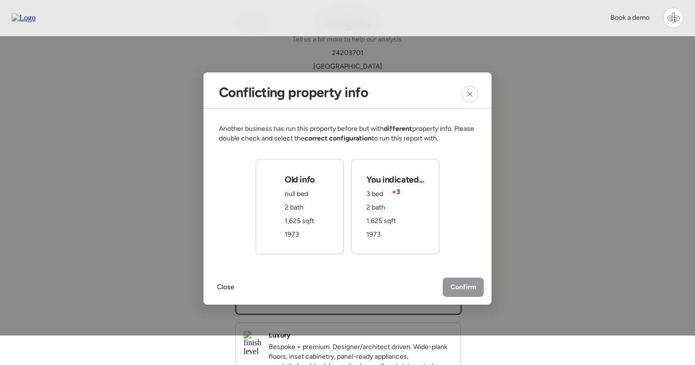
click at [410, 206] on div "You indicated... 3 bed + 3 2 bath 1,625 sqft 1973" at bounding box center [394, 207] width 57 height 66
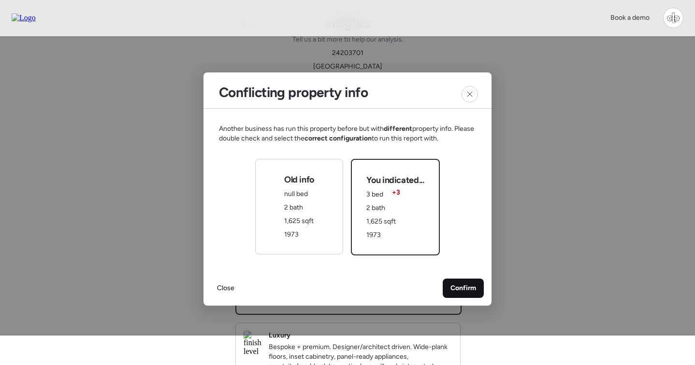
click at [469, 290] on span "Confirm" at bounding box center [463, 289] width 26 height 10
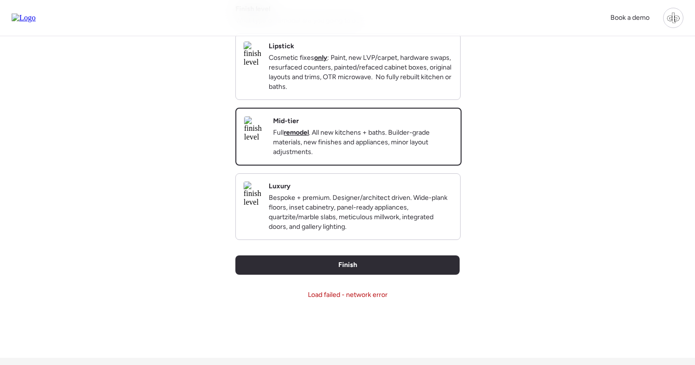
scroll to position [173, 0]
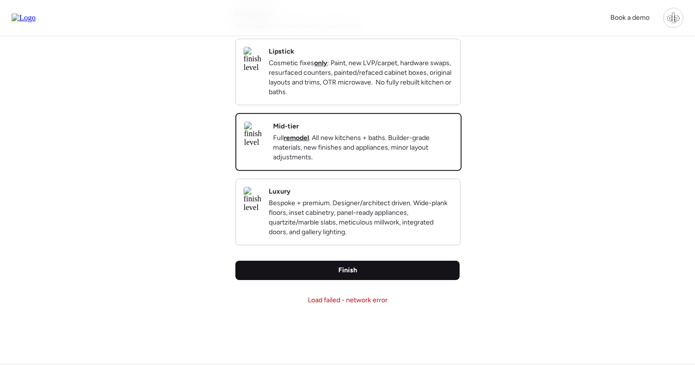
click at [371, 280] on div "Finish" at bounding box center [347, 270] width 224 height 19
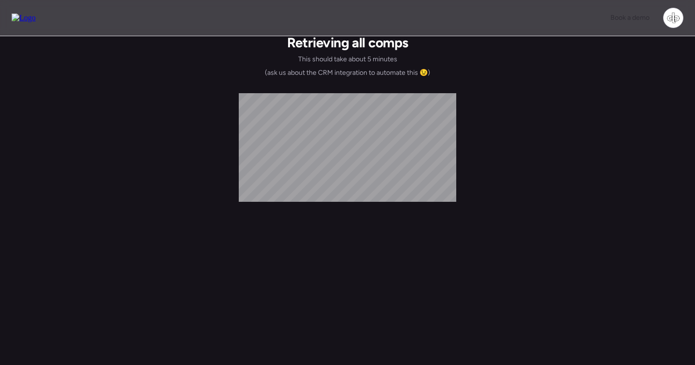
scroll to position [0, 0]
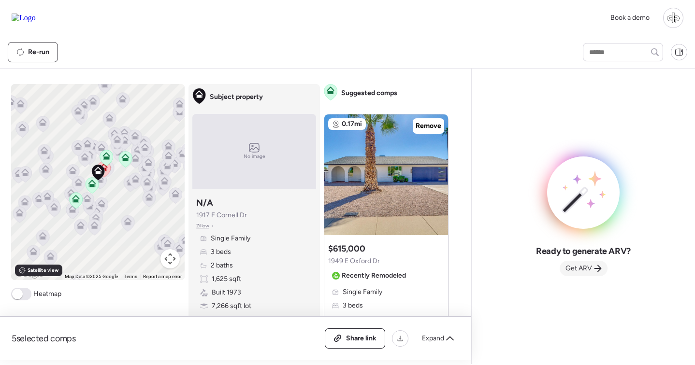
click at [584, 272] on span "Get ARV" at bounding box center [578, 269] width 27 height 10
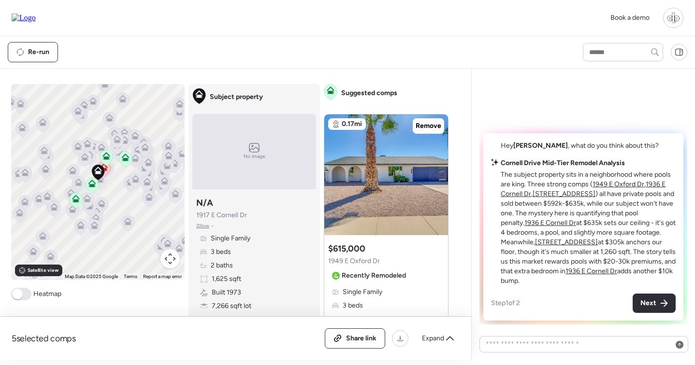
click at [617, 234] on p "The subject property sits in a neighborhood where pools are king. Three strong …" at bounding box center [587, 228] width 175 height 116
click at [20, 49] on icon at bounding box center [20, 52] width 8 height 8
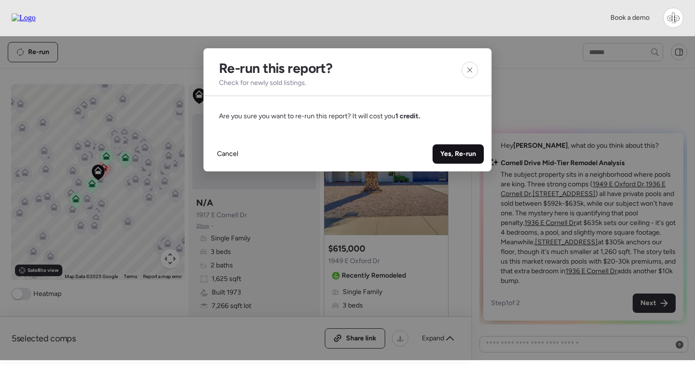
click at [448, 153] on span "Yes, Re-run" at bounding box center [458, 154] width 36 height 10
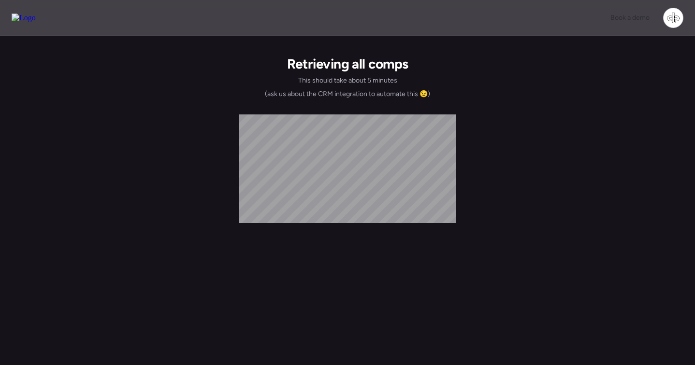
click at [571, 176] on div "Retrieving all comps This should take about 5 minutes (ask us about the CRM int…" at bounding box center [347, 228] width 695 height 385
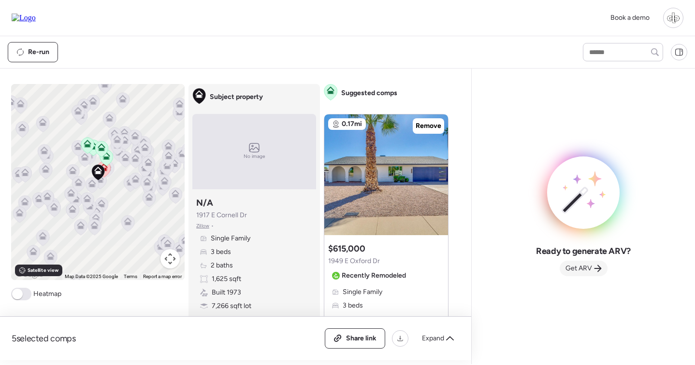
click at [594, 269] on icon at bounding box center [598, 269] width 8 height 8
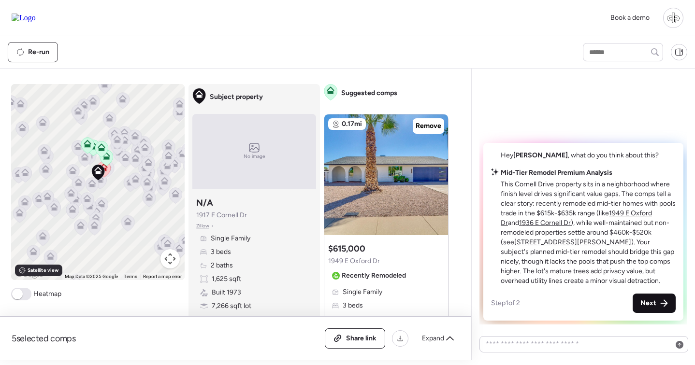
click at [643, 301] on span "Next" at bounding box center [648, 304] width 16 height 10
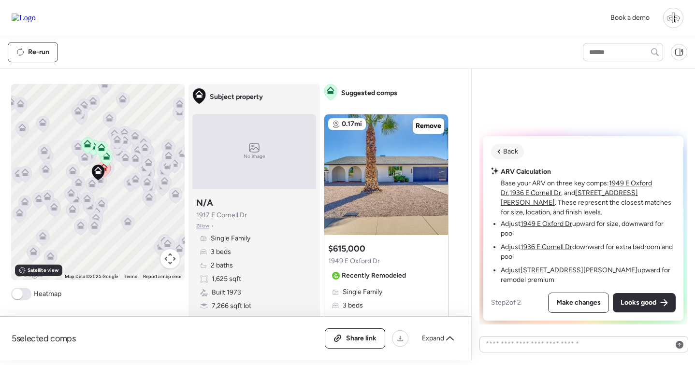
click at [509, 157] on span "Back" at bounding box center [510, 152] width 15 height 10
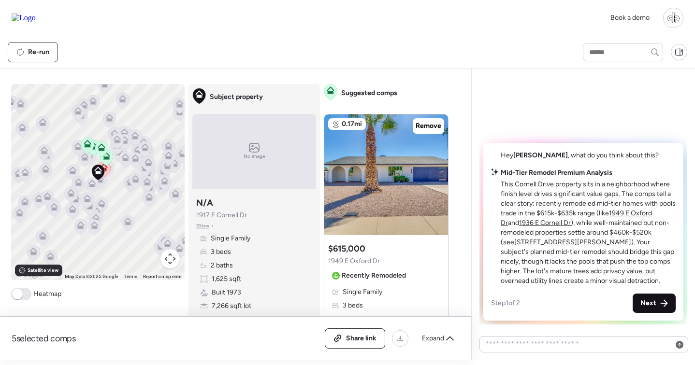
click at [658, 301] on div "Next" at bounding box center [653, 303] width 43 height 19
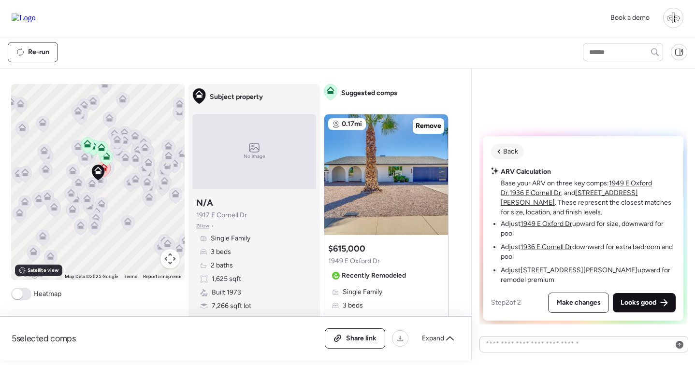
click at [658, 301] on div "Looks good" at bounding box center [643, 302] width 63 height 19
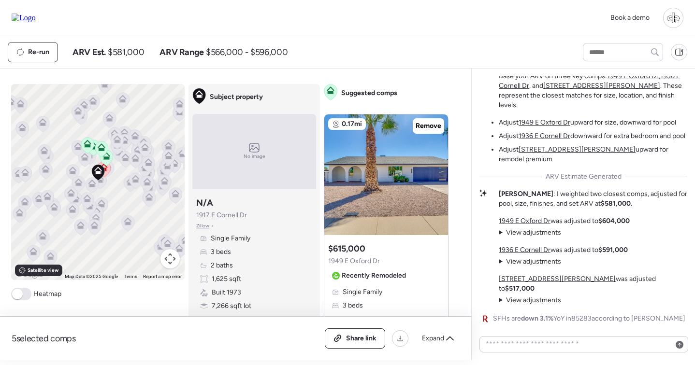
click at [530, 225] on u "1949 E Oxford Dr" at bounding box center [524, 221] width 52 height 8
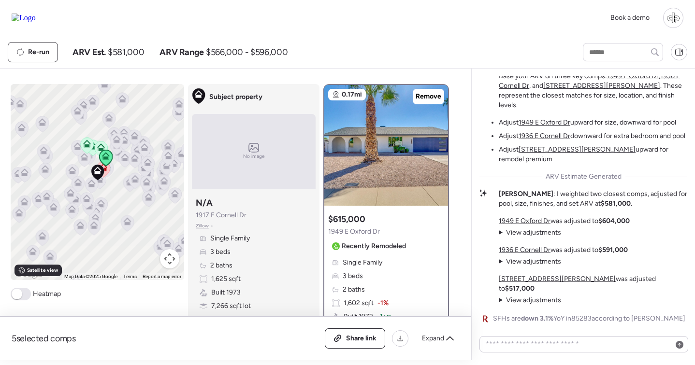
click at [522, 254] on u "1936 E Cornell Dr" at bounding box center [524, 250] width 52 height 8
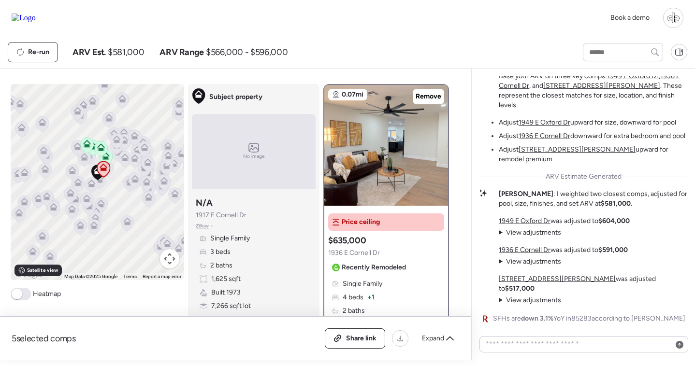
click at [524, 283] on u "[STREET_ADDRESS][PERSON_NAME]" at bounding box center [556, 279] width 117 height 8
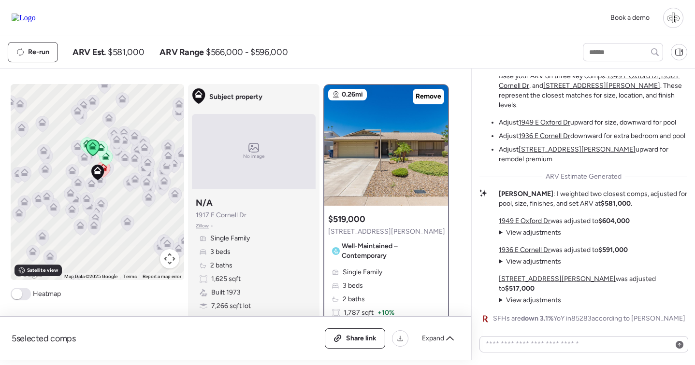
click at [522, 301] on span "View adjustments" at bounding box center [533, 300] width 55 height 8
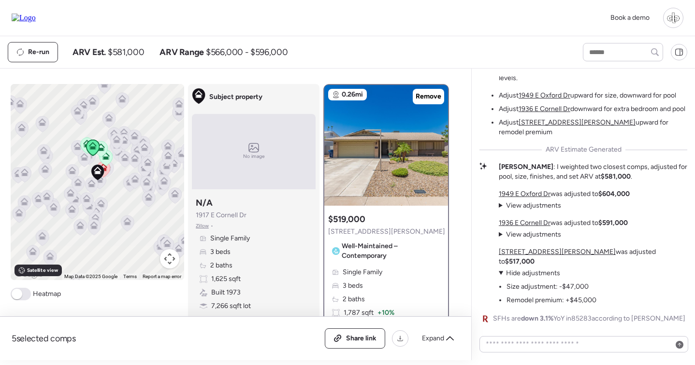
click at [532, 272] on span "Hide adjustments" at bounding box center [533, 273] width 54 height 8
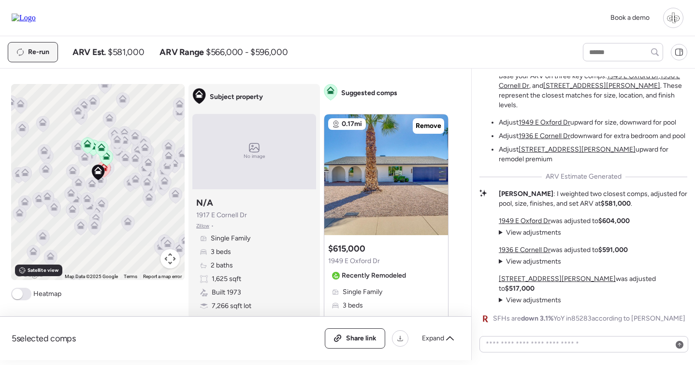
click at [24, 50] on div "Re-run" at bounding box center [32, 52] width 49 height 19
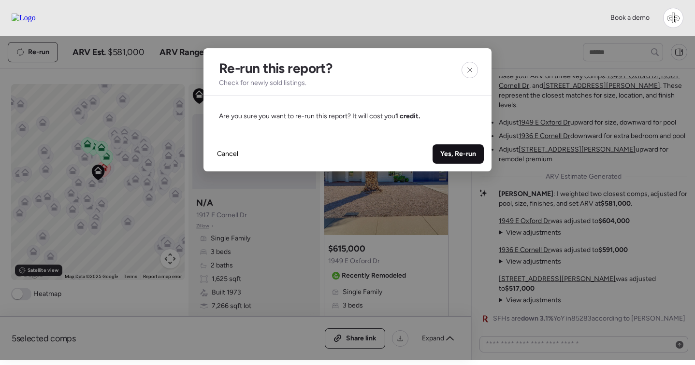
click at [460, 149] on div "Yes, Re-run" at bounding box center [457, 153] width 51 height 19
